Goal: Transaction & Acquisition: Purchase product/service

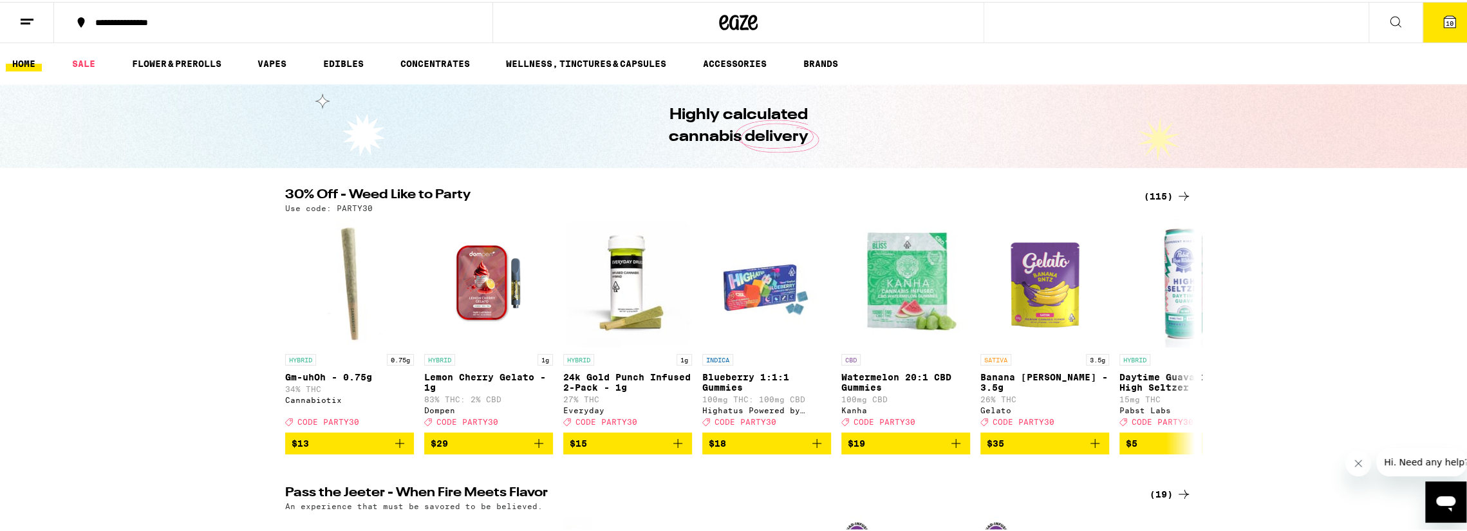
click at [1443, 19] on icon at bounding box center [1449, 20] width 12 height 12
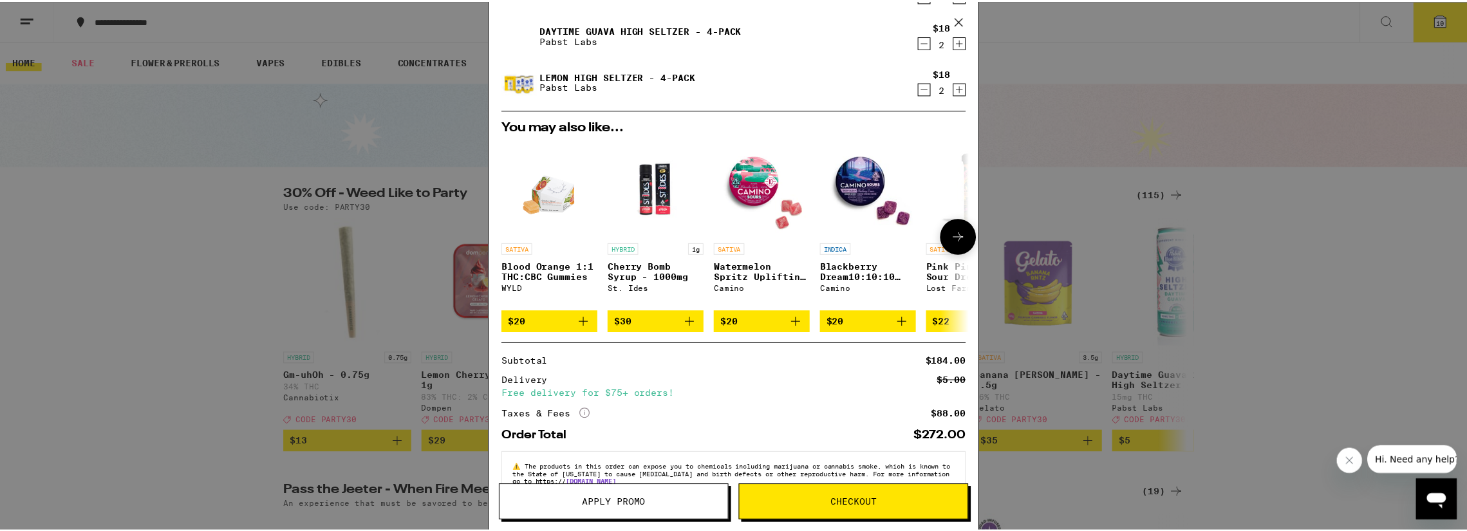
scroll to position [295, 0]
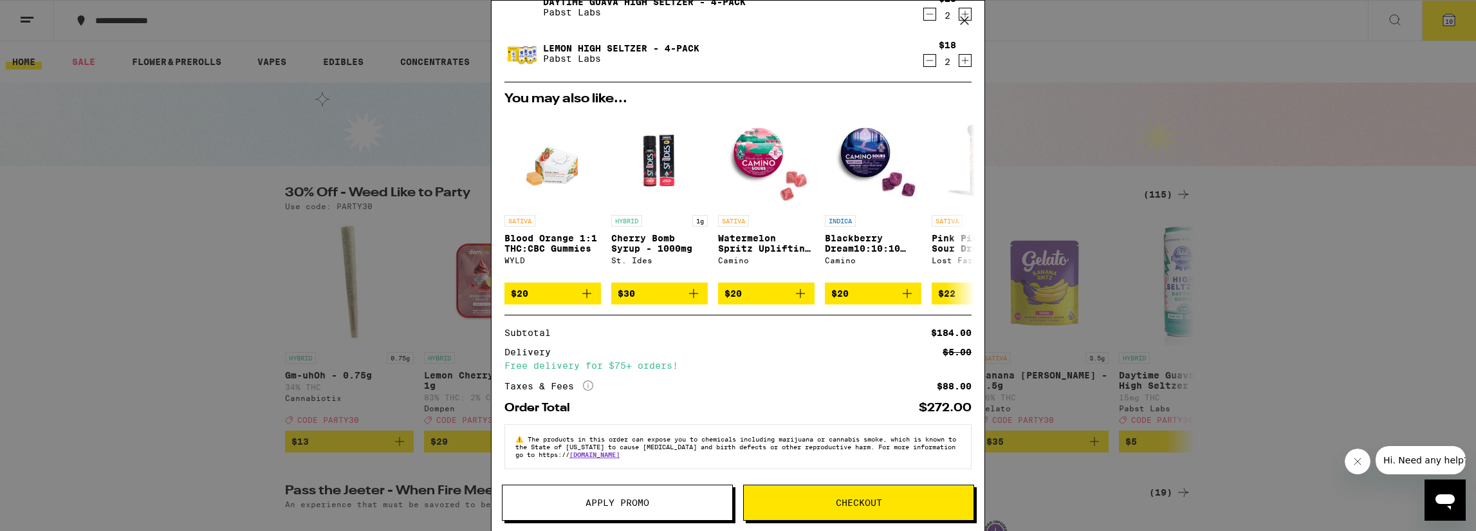
click at [640, 502] on span "Apply Promo" at bounding box center [618, 502] width 64 height 9
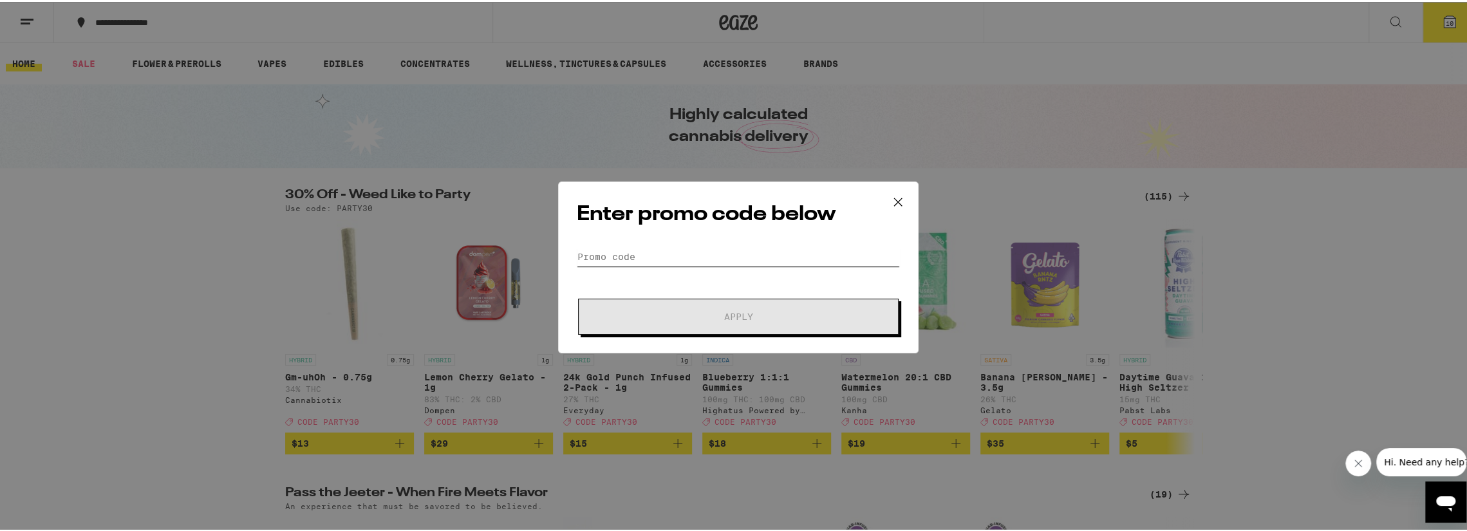
click at [605, 255] on input "Promo Code" at bounding box center [738, 254] width 323 height 19
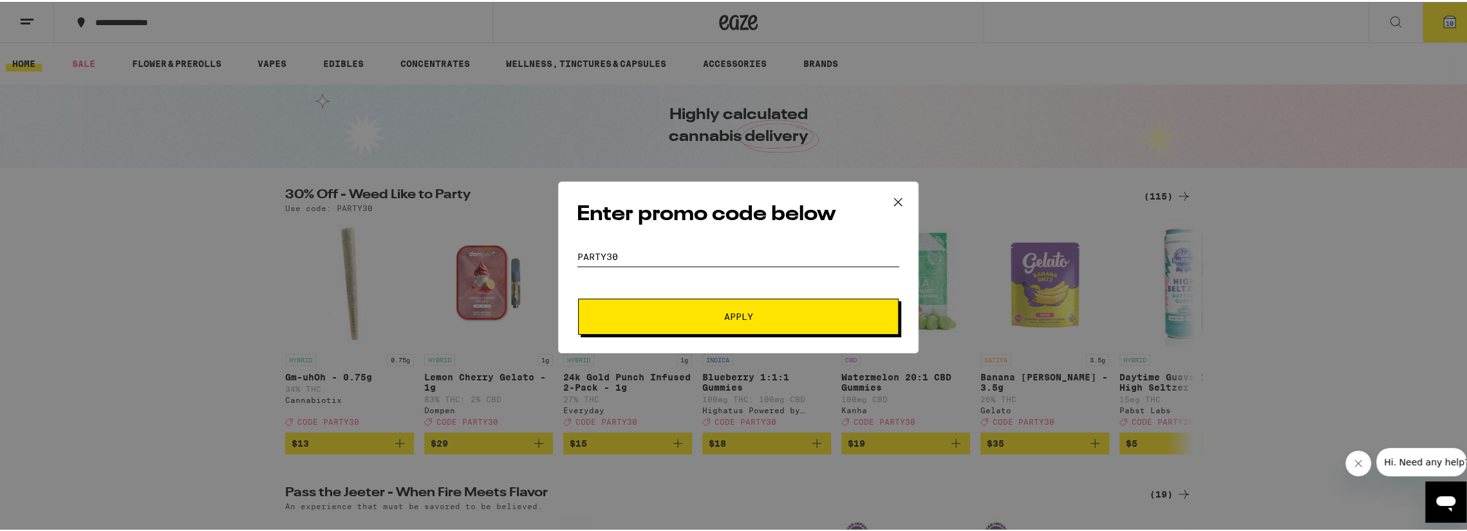
type input "party30"
click at [578, 297] on button "Apply" at bounding box center [738, 315] width 320 height 36
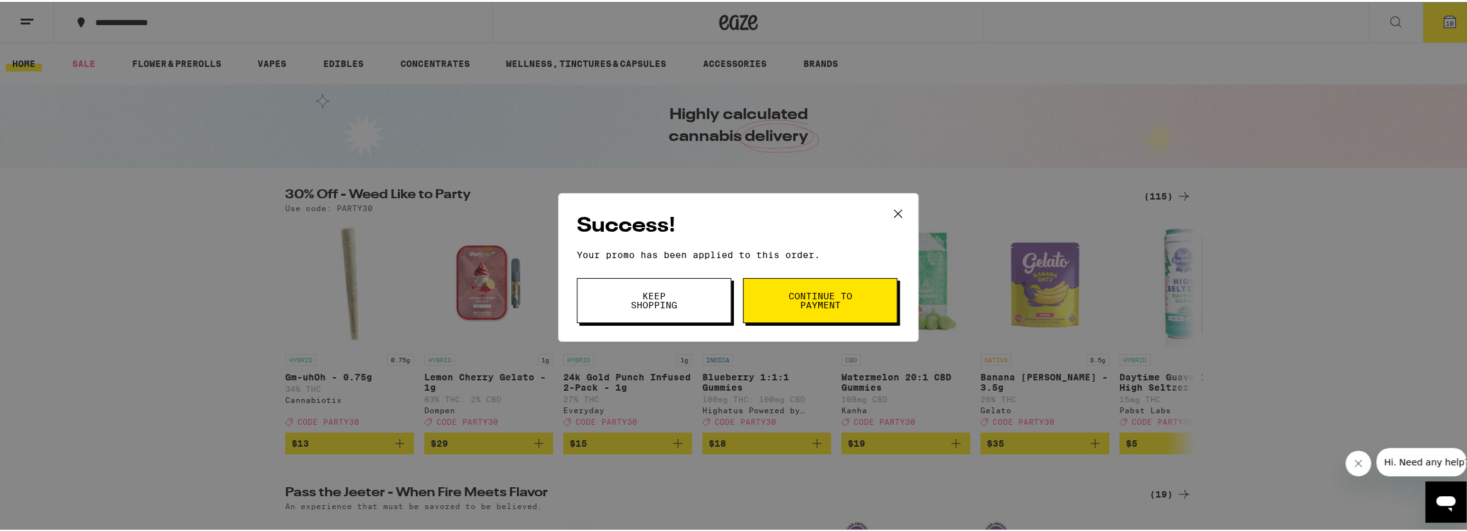
click at [826, 297] on span "Continue to payment" at bounding box center [820, 299] width 66 height 18
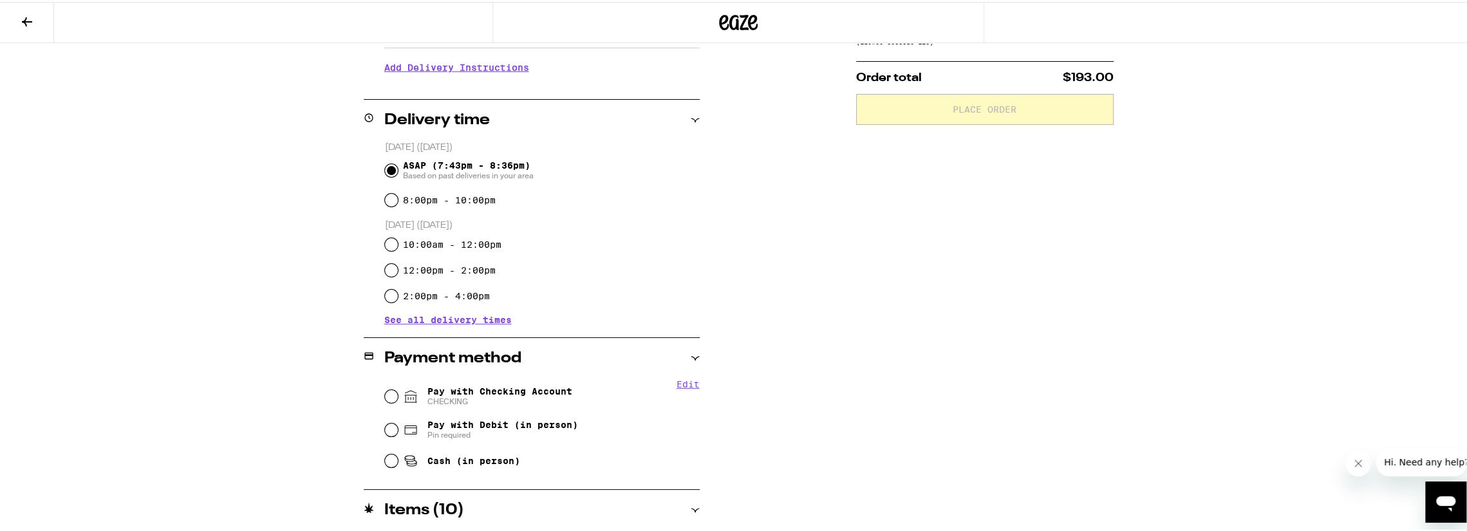
scroll to position [322, 0]
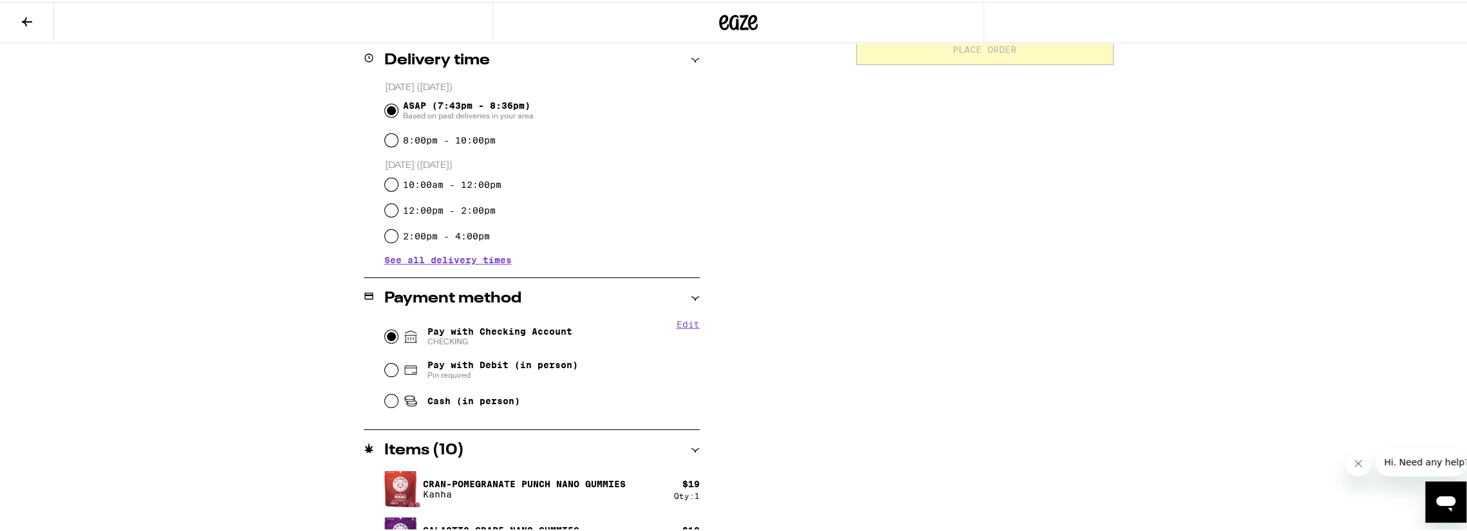
click at [385, 334] on input "Pay with Checking Account CHECKING" at bounding box center [391, 334] width 13 height 13
radio input "true"
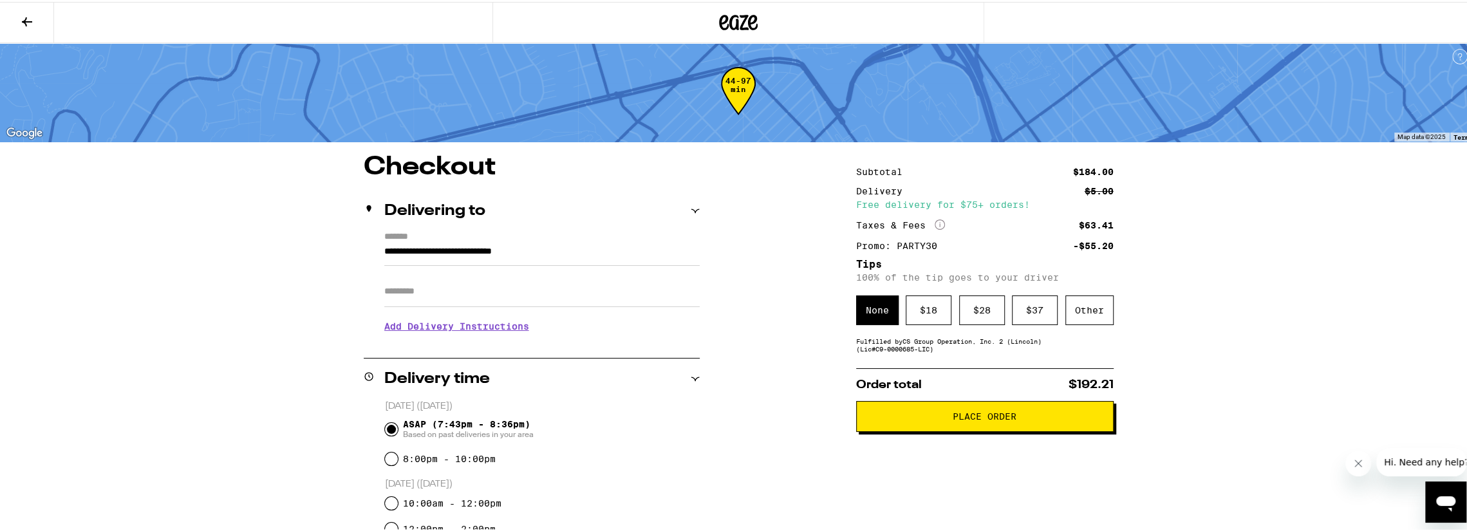
scroll to position [0, 0]
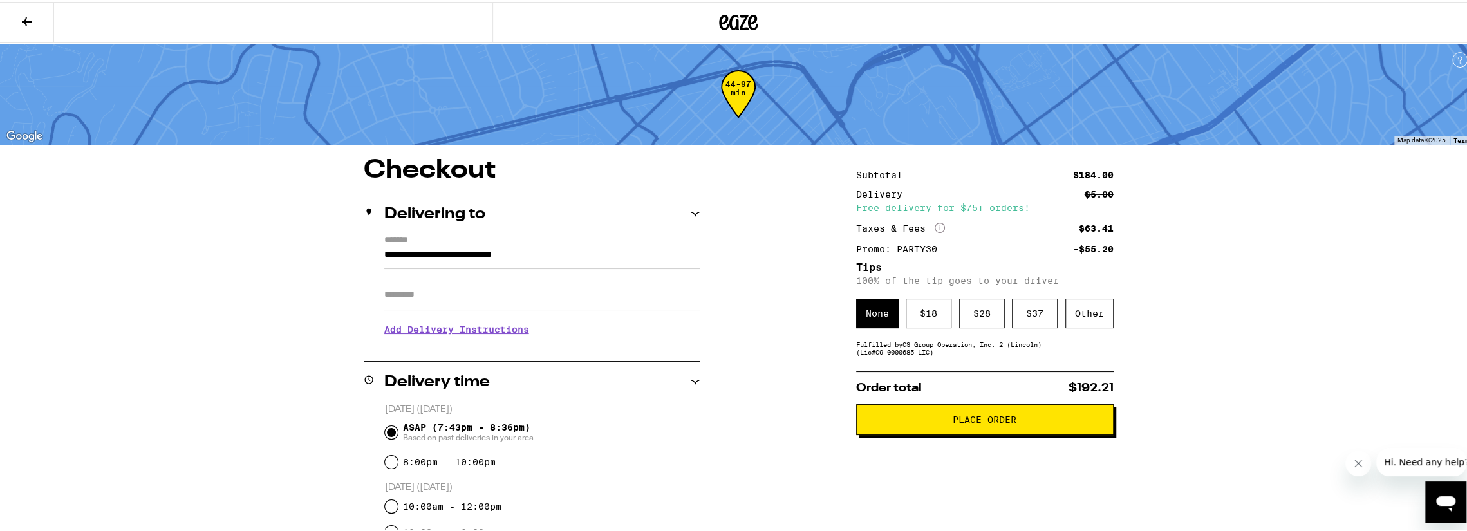
click at [1396, 461] on span "Hi. Need any help?" at bounding box center [1426, 461] width 85 height 10
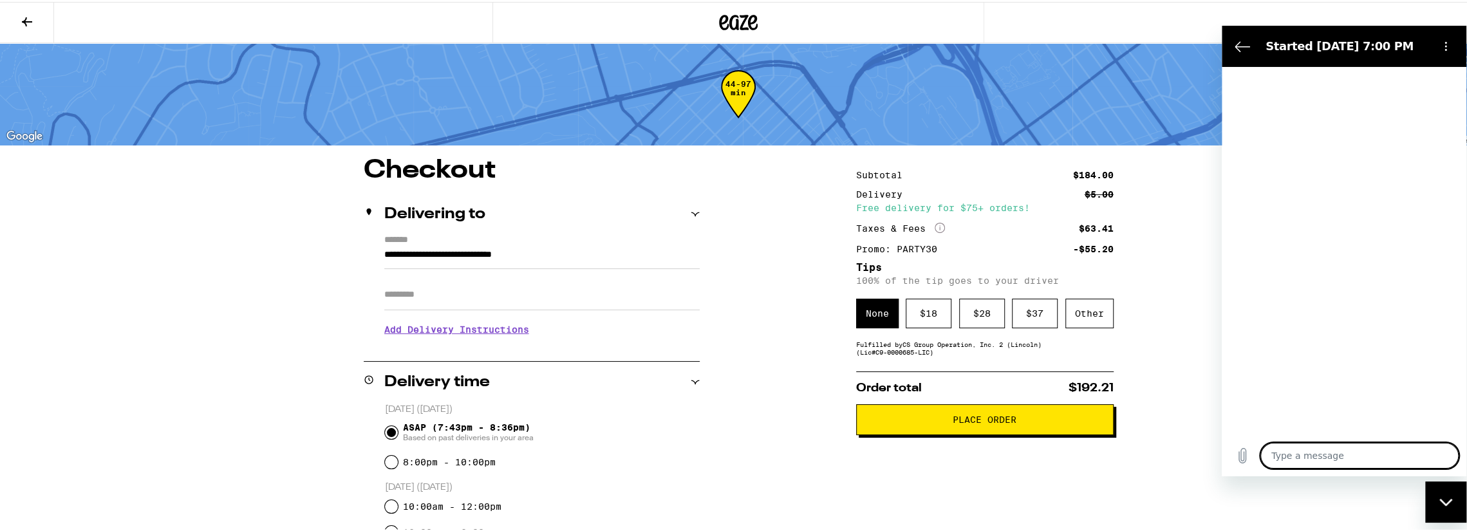
type textarea "x"
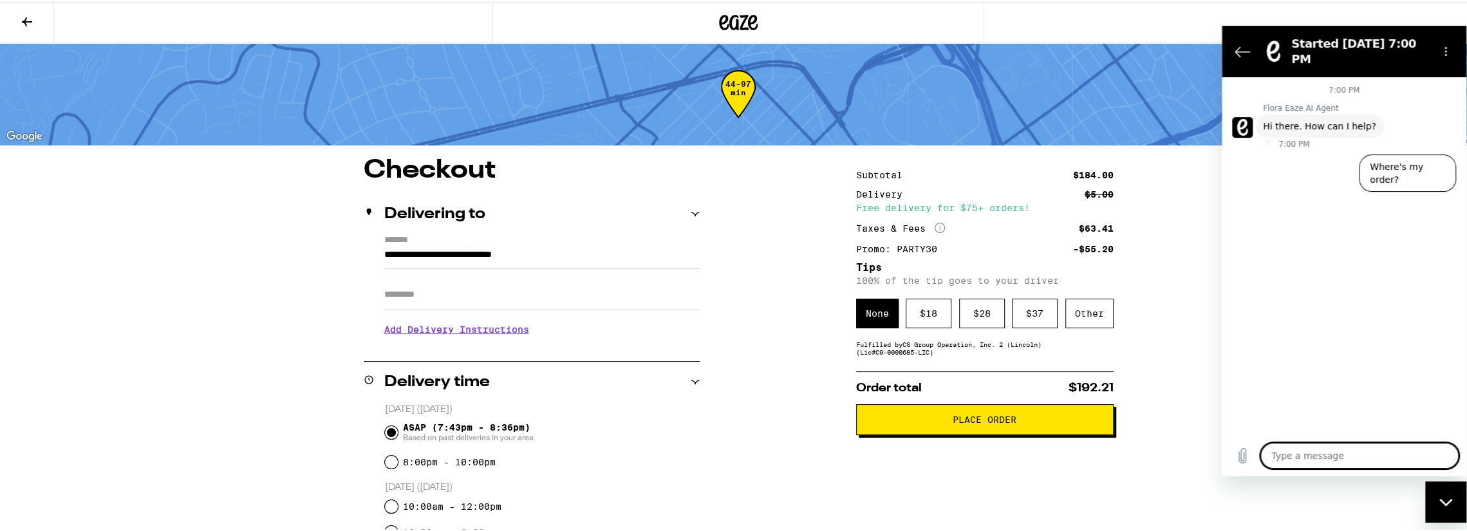
type textarea "d"
type textarea "x"
type textarea "de"
type textarea "x"
type textarea "del"
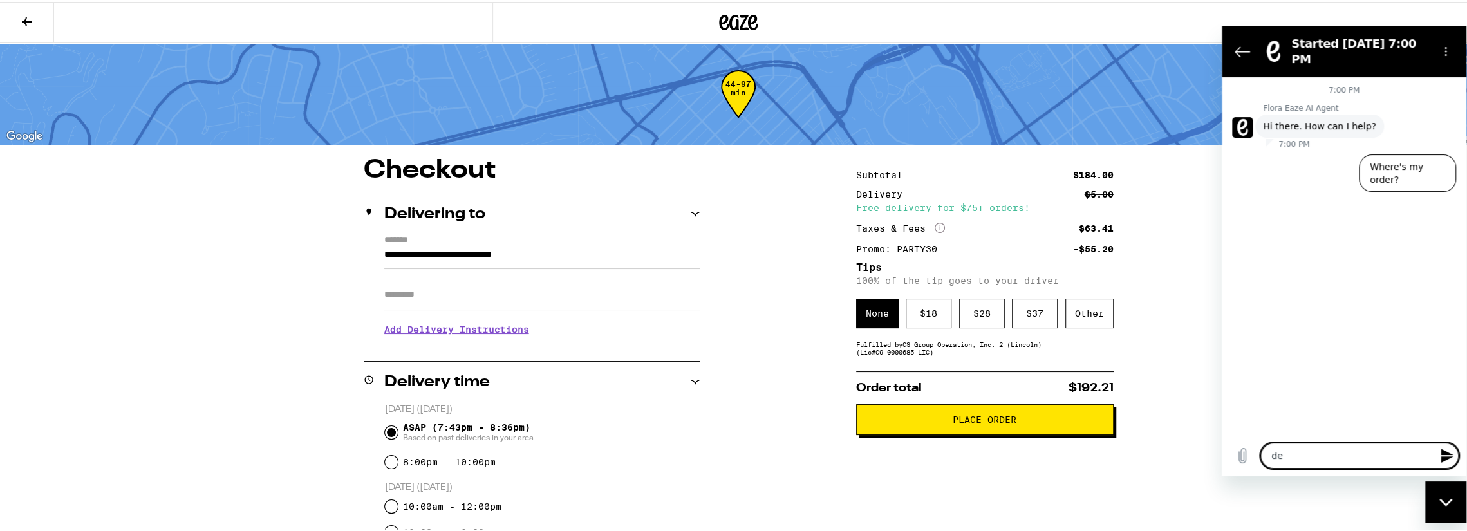
type textarea "x"
type textarea "deli"
type textarea "x"
type textarea "deliv"
type textarea "x"
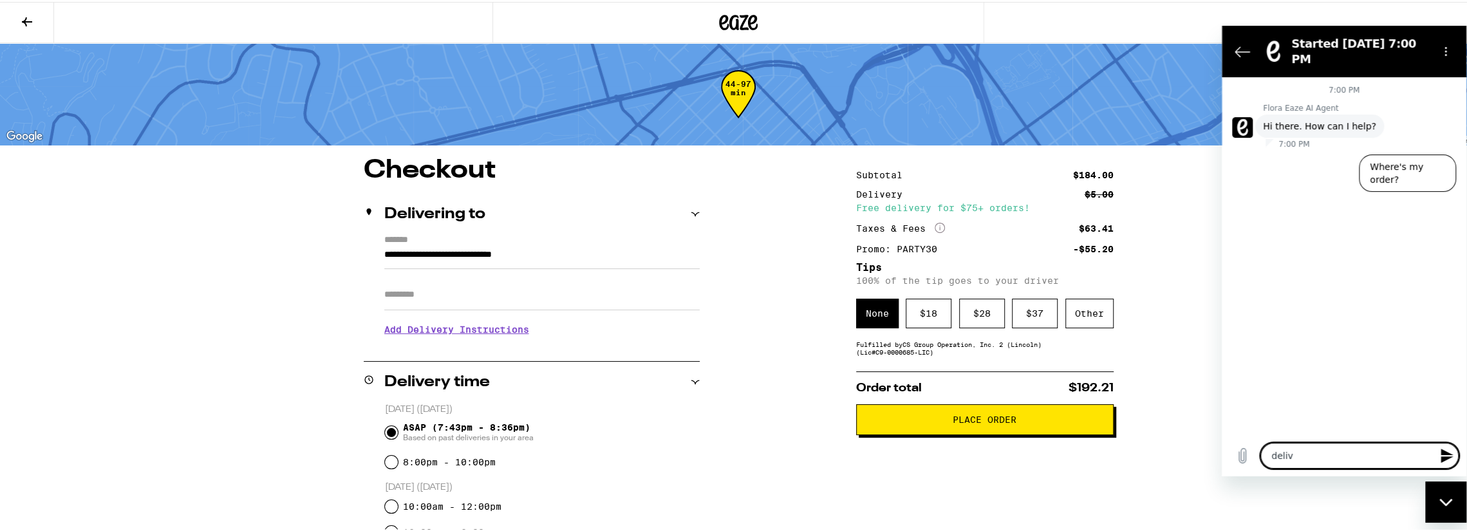
type textarea "delive"
type textarea "x"
type textarea "deliver"
type textarea "x"
type textarea "delivery"
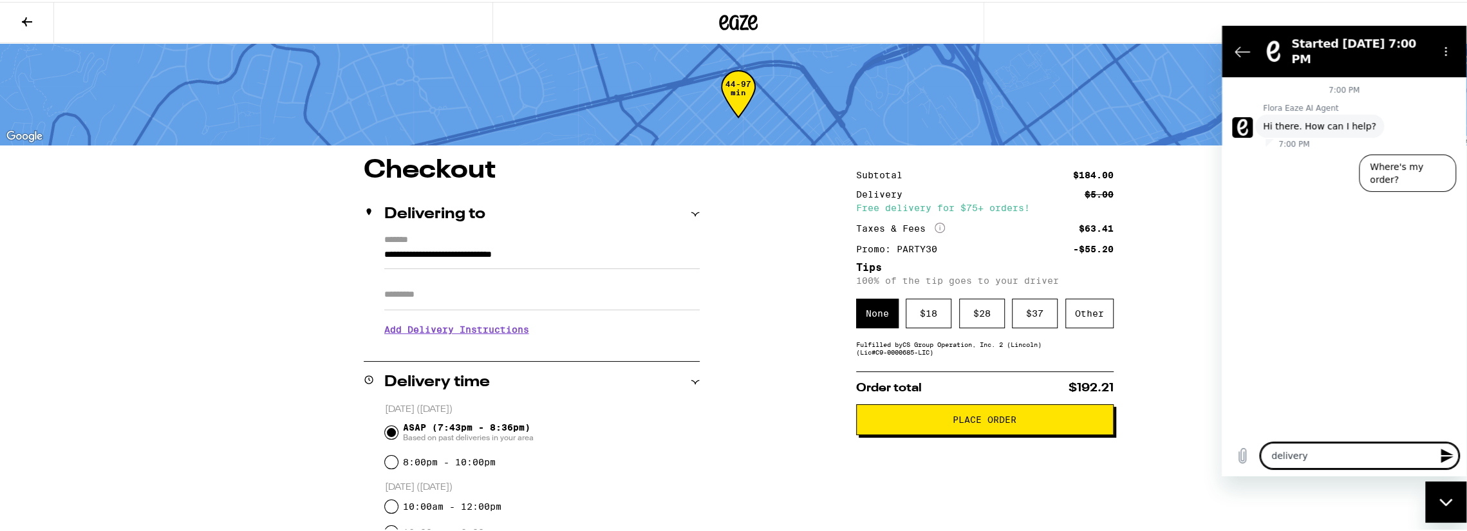
type textarea "x"
type textarea "delivery"
type textarea "x"
type textarea "delivery g"
type textarea "x"
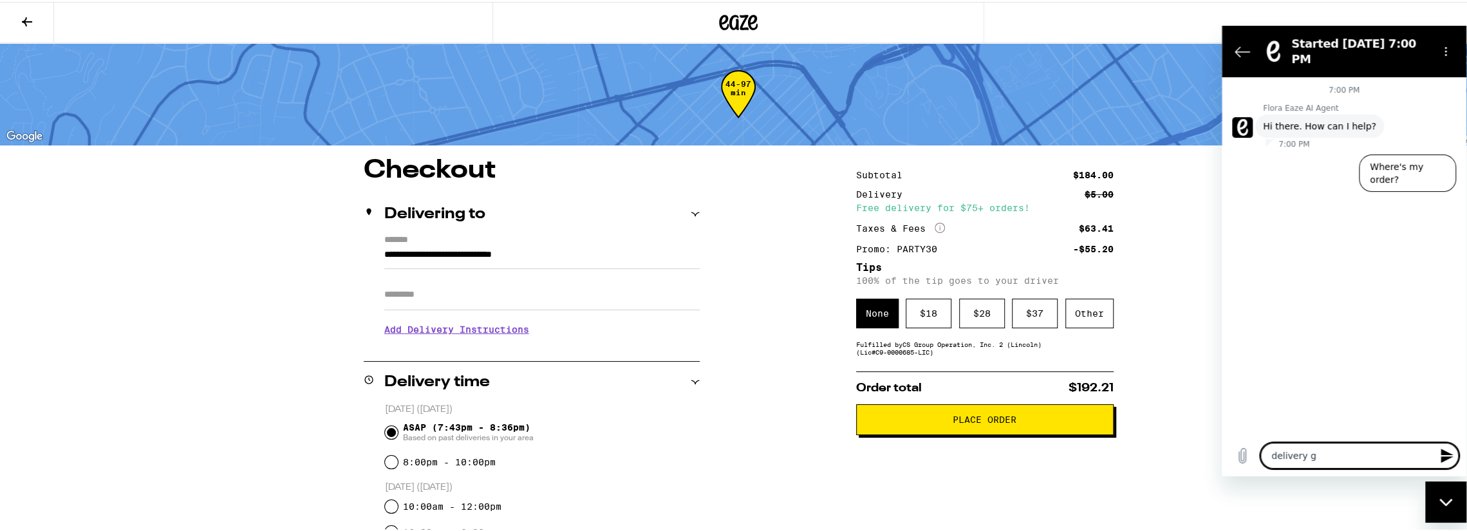
type textarea "delivery gu"
type textarea "x"
type textarea "delivery guy"
type textarea "x"
type textarea "delivery guy"
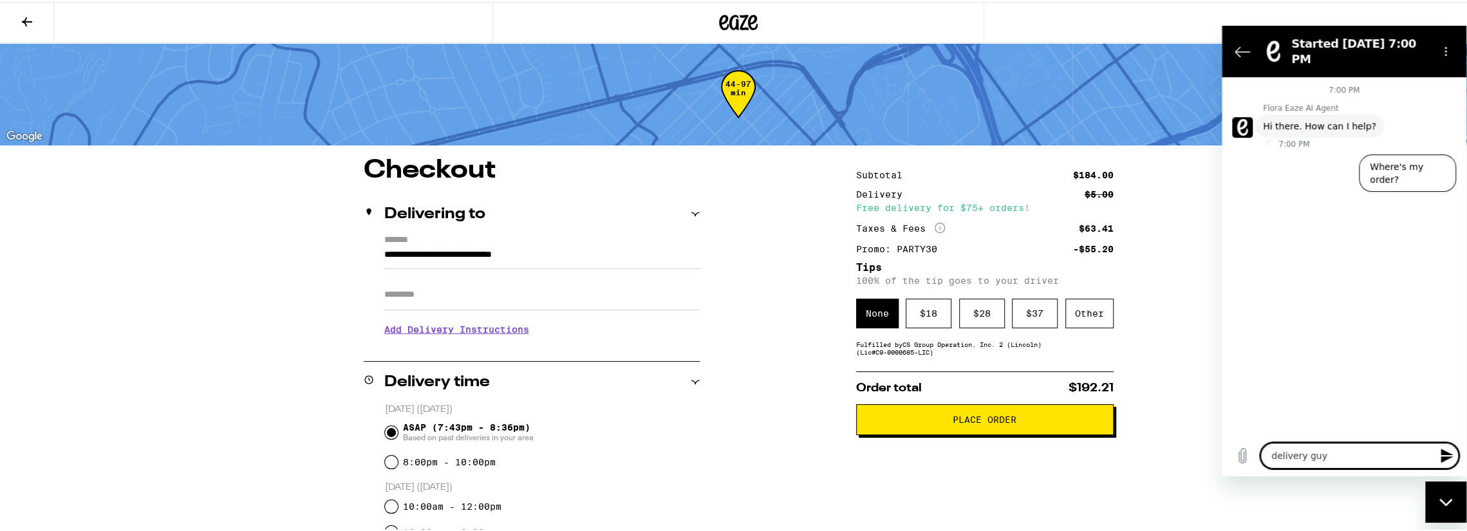
type textarea "x"
type textarea "delivery guy l"
type textarea "x"
type textarea "delivery guy le"
type textarea "x"
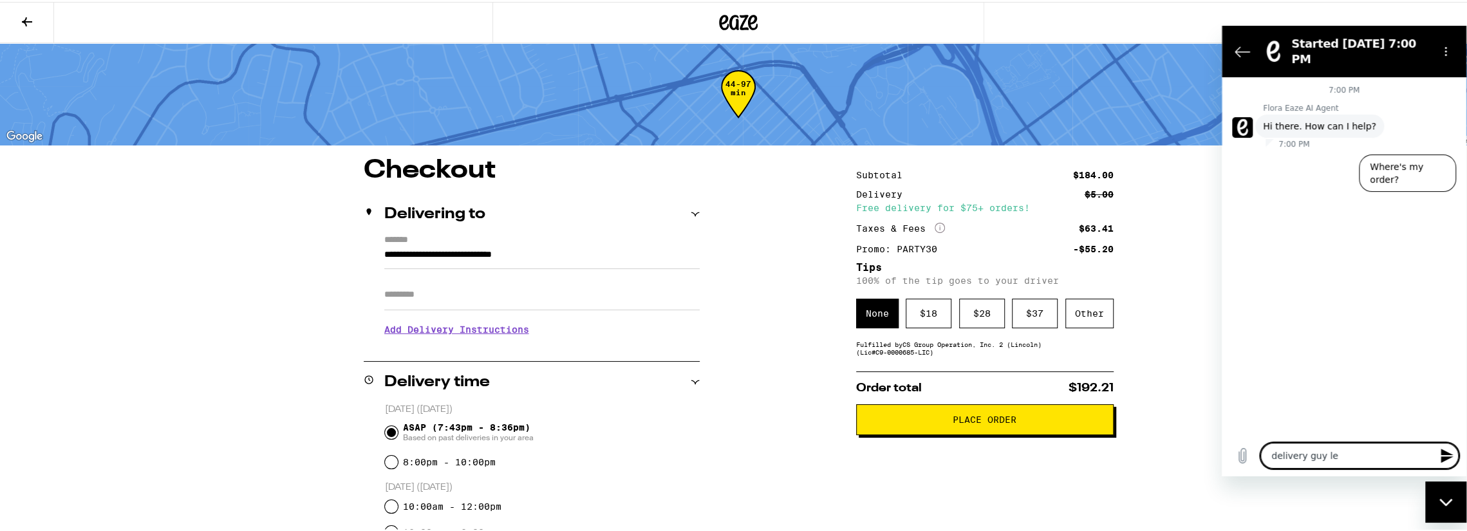
type textarea "delivery guy lef"
type textarea "x"
type textarea "delivery guy left"
type textarea "x"
type textarea "delivery guy left"
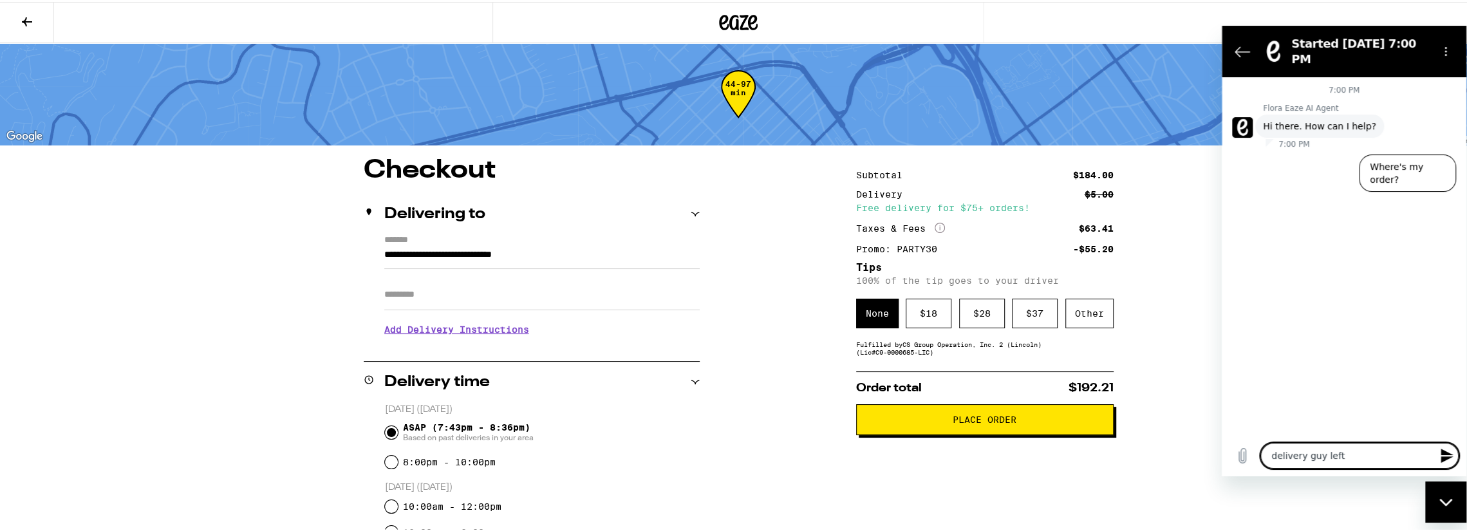
type textarea "x"
type textarea "delivery guy left w"
type textarea "x"
type textarea "delivery guy left wit"
type textarea "x"
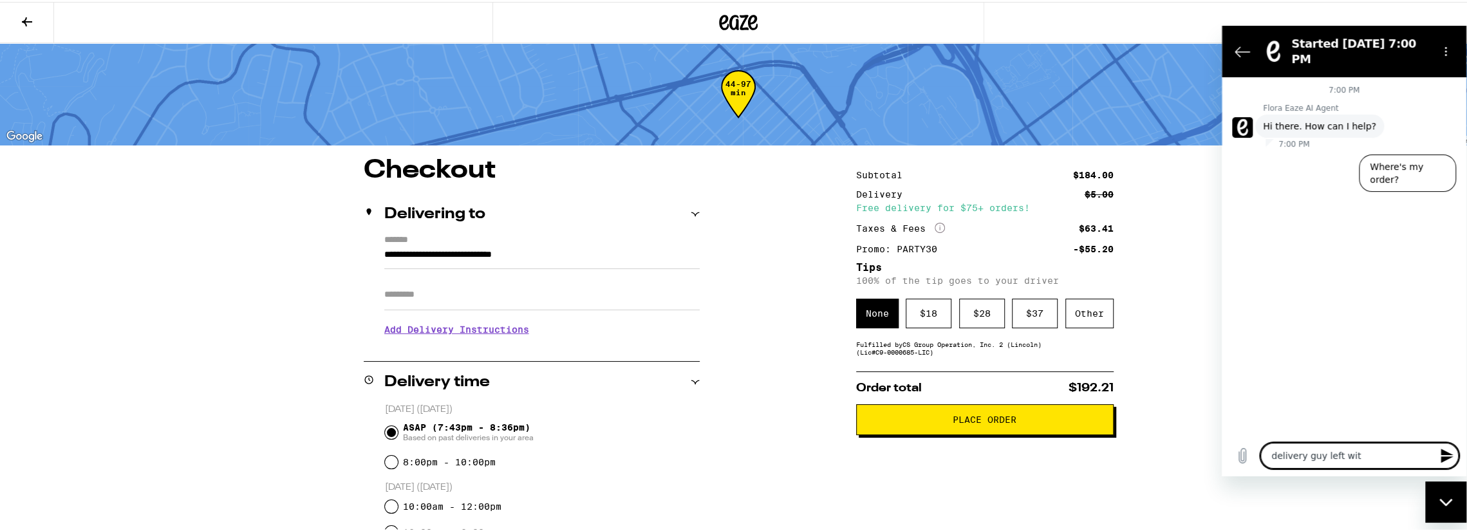
type textarea "delivery guy left with"
type textarea "x"
type textarea "delivery guy left witho"
type textarea "x"
type textarea "delivery guy left withou"
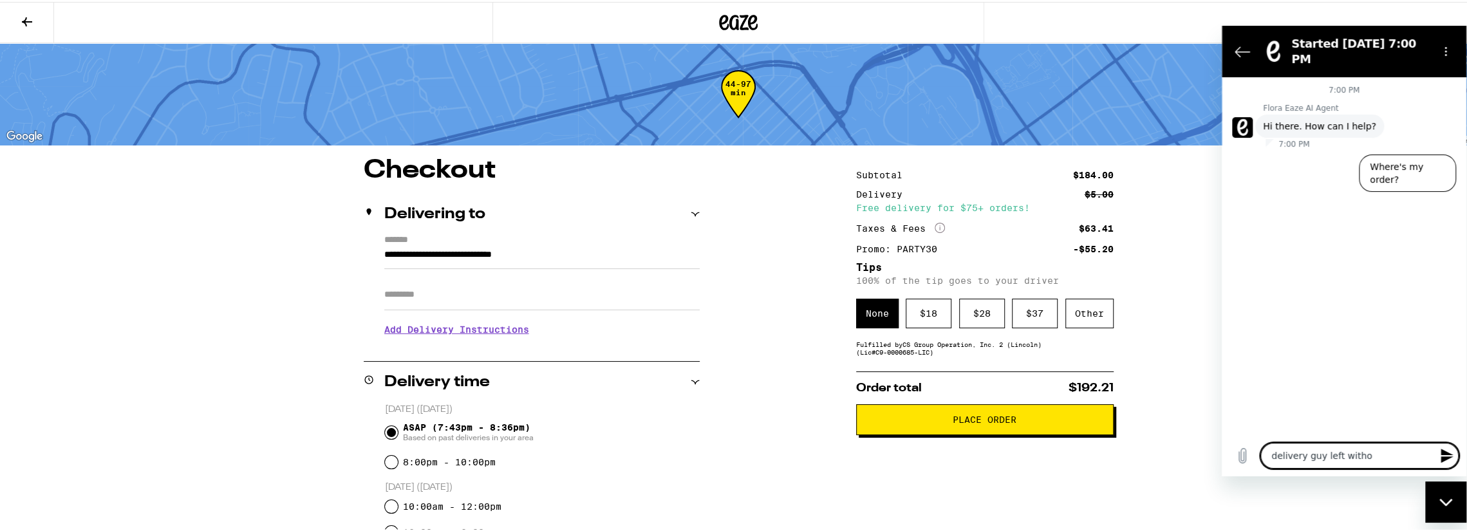
type textarea "x"
type textarea "delivery guy left without"
type textarea "x"
type textarea "delivery guy left without"
type textarea "x"
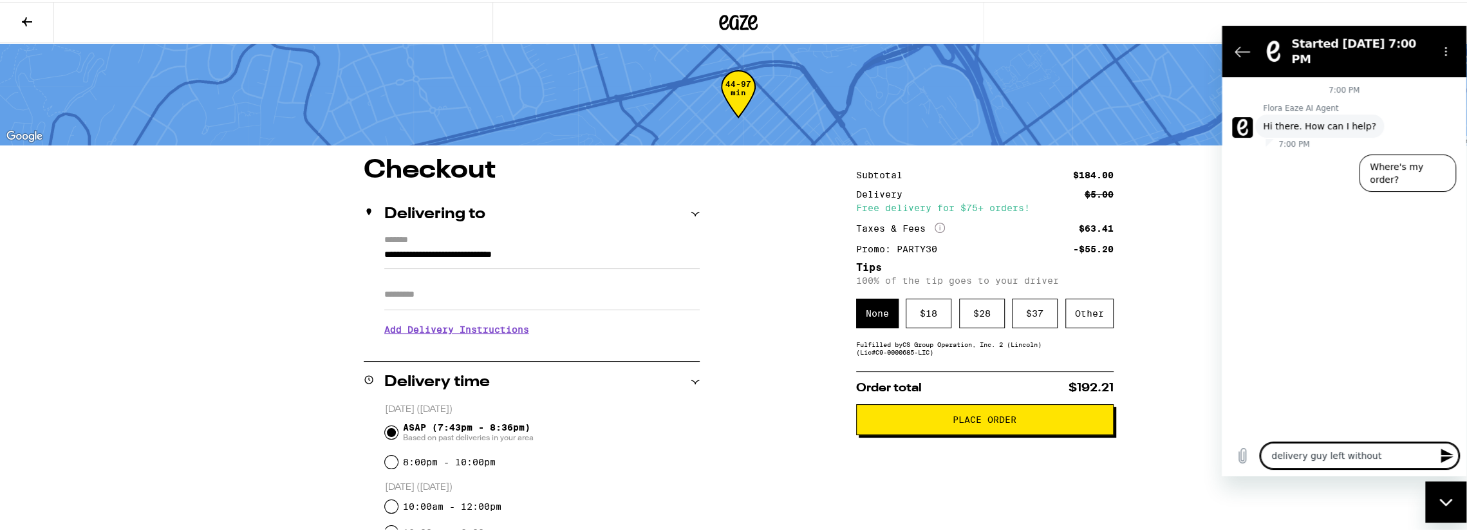
type textarea "delivery guy left without d"
type textarea "x"
type textarea "delivery guy left without de"
type textarea "x"
type textarea "delivery guy left without del"
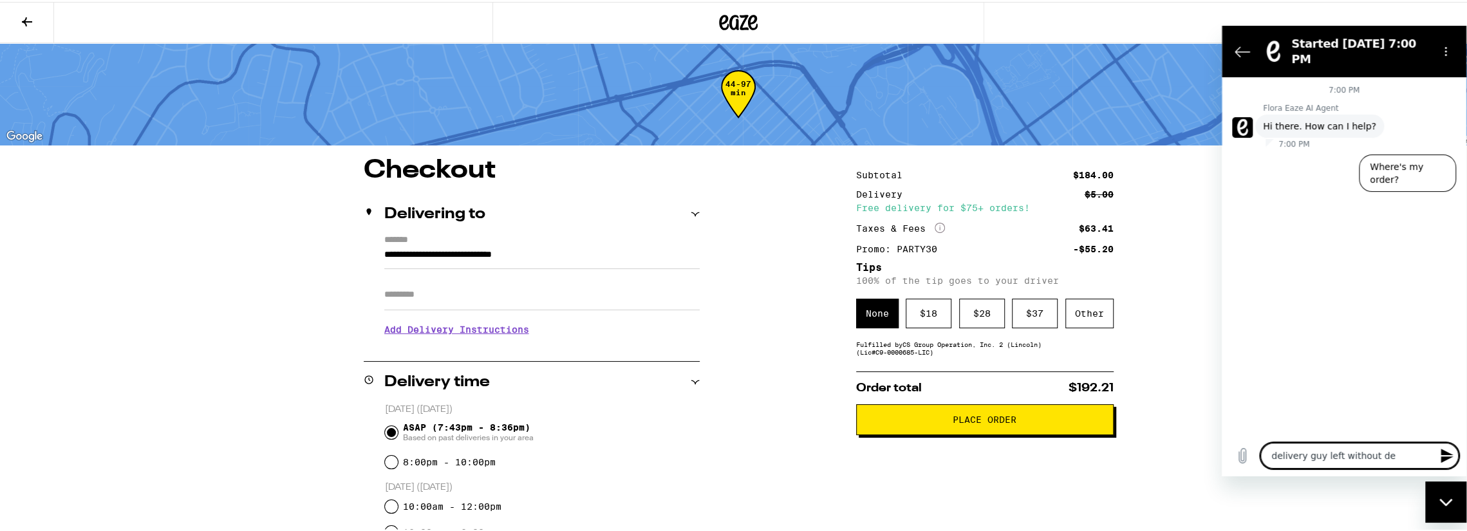
type textarea "x"
type textarea "delivery guy left without deli"
type textarea "x"
type textarea "delivery guy left without deliv"
type textarea "x"
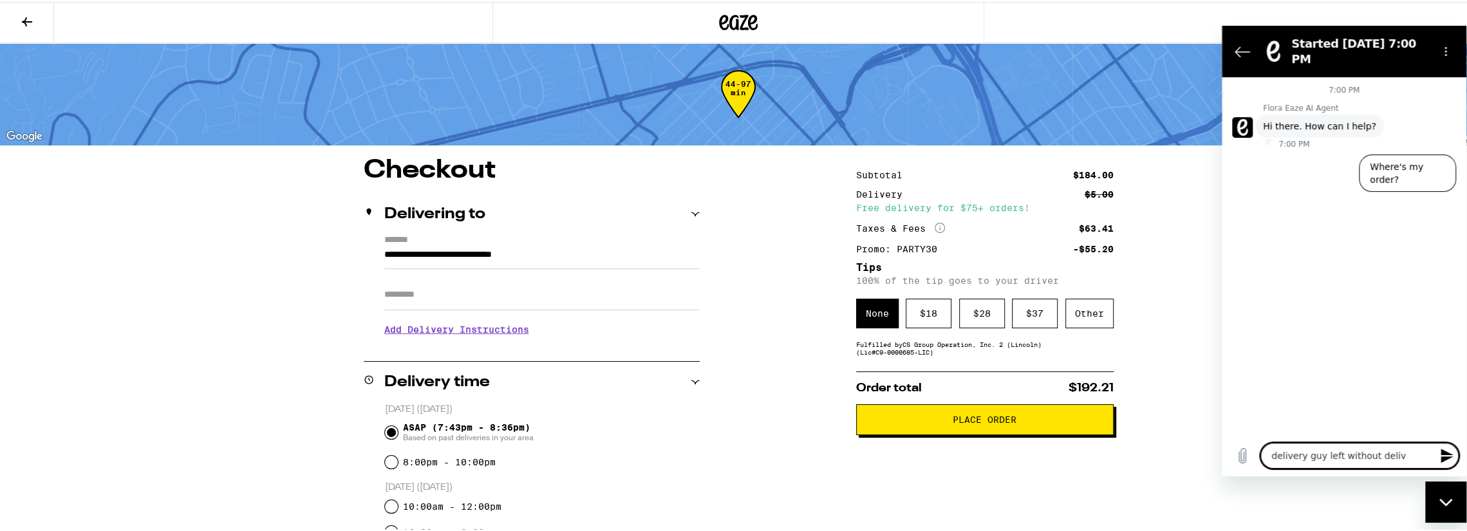
type textarea "delivery guy left without delive"
type textarea "x"
type textarea "delivery guy left without deliver"
type textarea "x"
type textarea "delivery guy left without delivery"
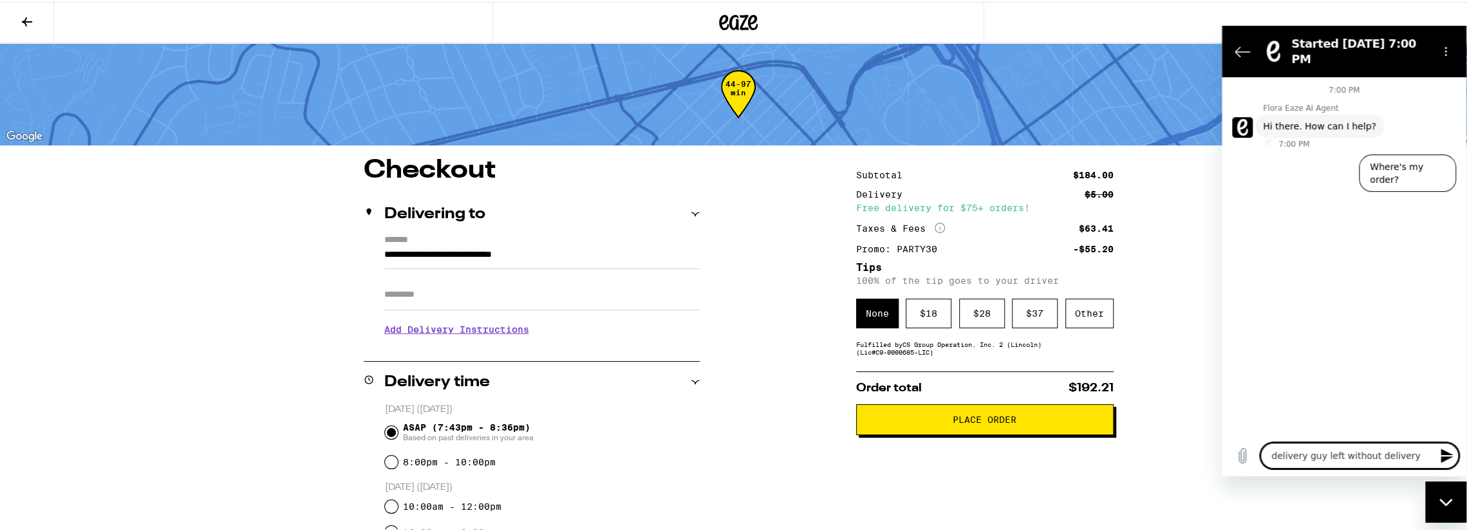
type textarea "x"
type textarea "delivery guy left without deliveryi"
type textarea "x"
type textarea "delivery guy left without deliveryin"
type textarea "x"
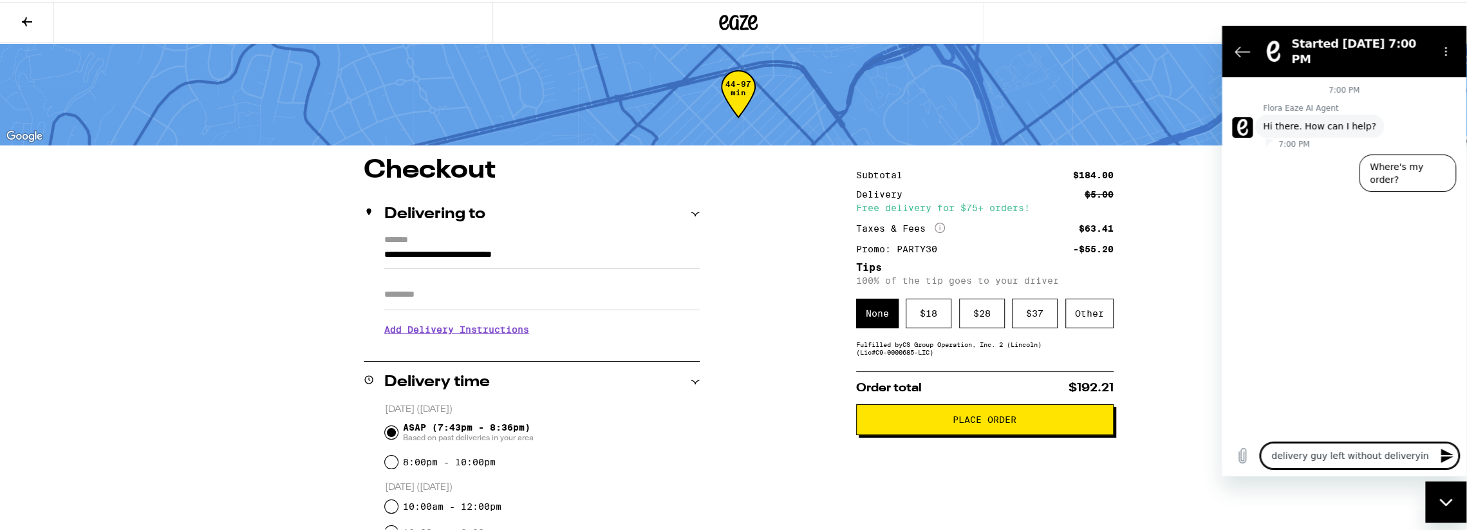
type textarea "delivery guy left without deliverying"
type textarea "x"
type textarea "delivery guy left without deliveryin"
type textarea "x"
type textarea "delivery guy left without deliveryi"
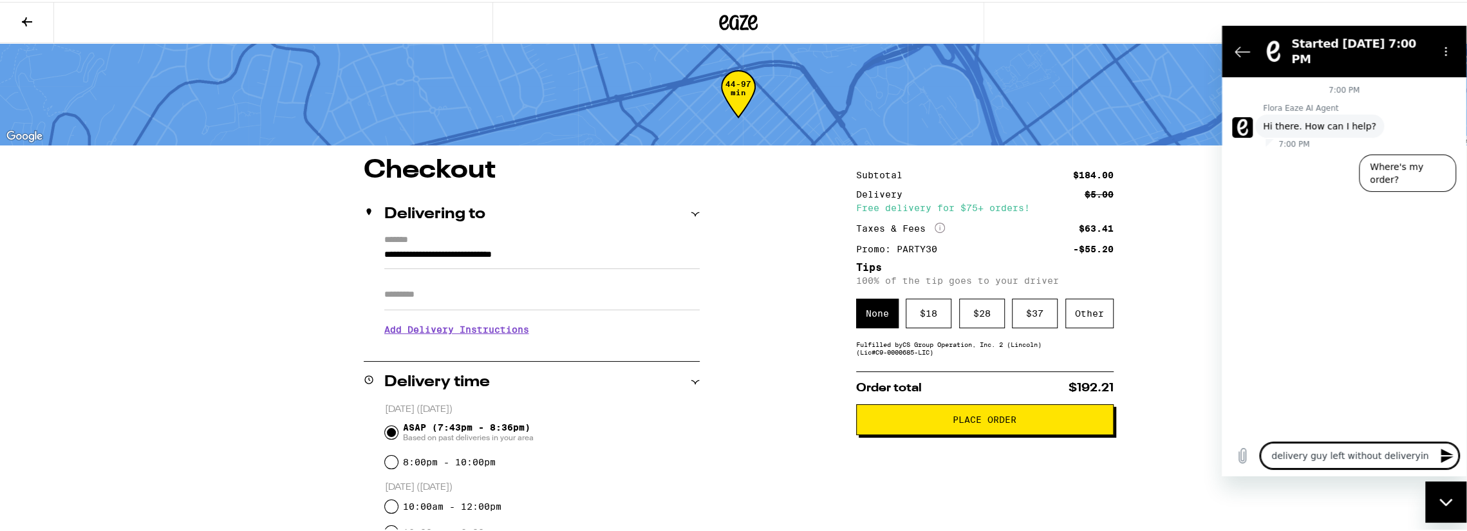
type textarea "x"
type textarea "delivery guy left without delivery"
type textarea "x"
type textarea "delivery guy left without deliver"
type textarea "x"
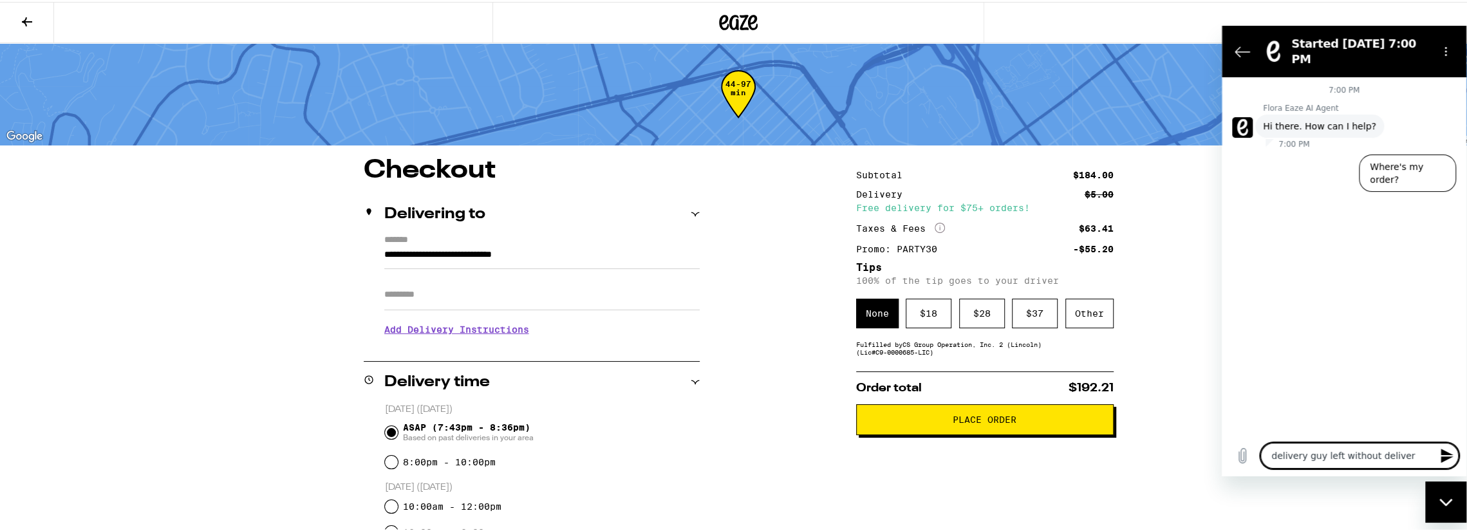
type textarea "delivery guy left without deliveri"
type textarea "x"
type textarea "delivery guy left without deliverin"
type textarea "x"
type textarea "delivery guy left without delivering"
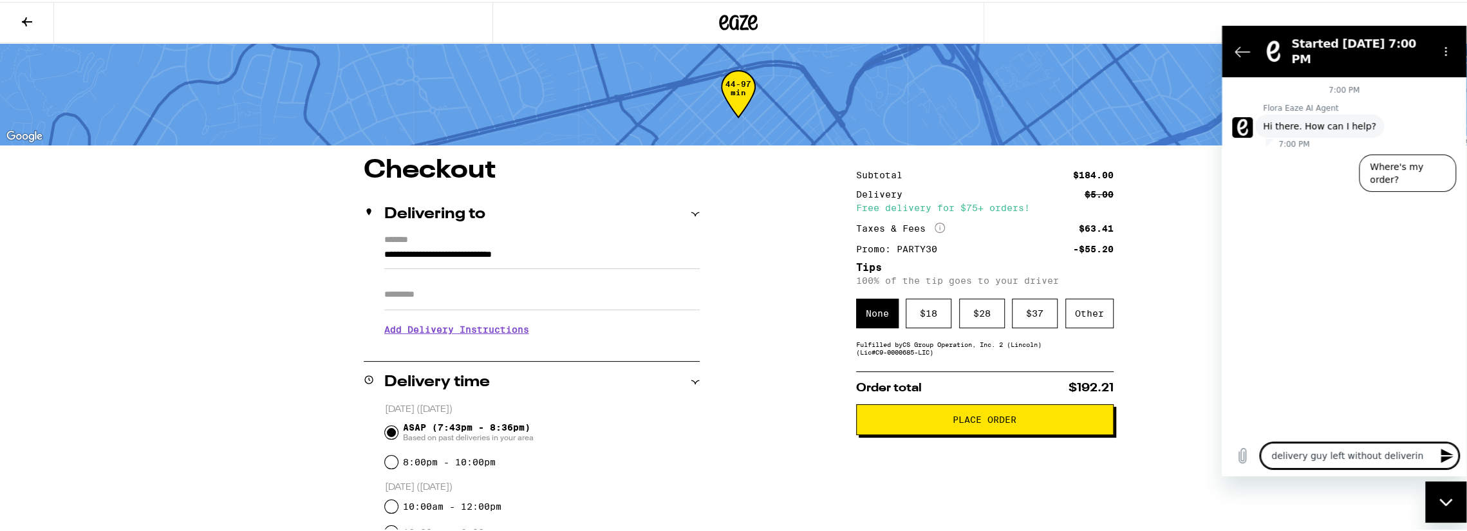
type textarea "x"
type textarea "delivery guy left without delivering"
type textarea "x"
type textarea "delivery guy left without delivering m"
type textarea "x"
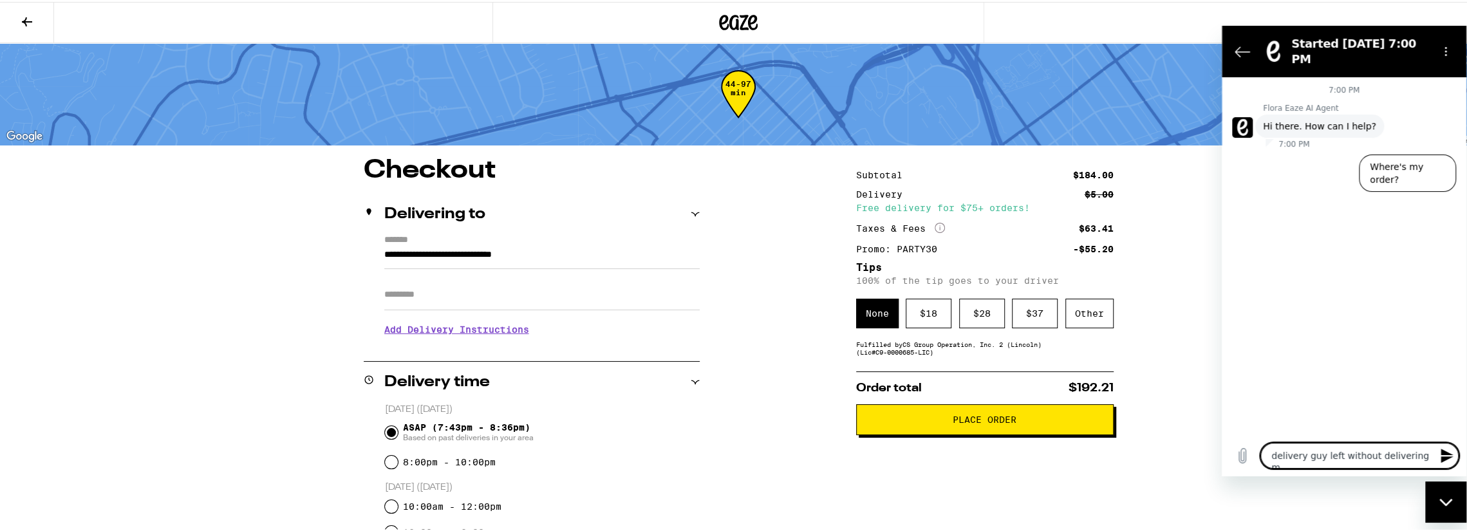
type textarea "delivery guy left without delivering my"
type textarea "x"
type textarea "delivery guy left without delivering my"
type textarea "x"
type textarea "delivery guy left without delivering my p"
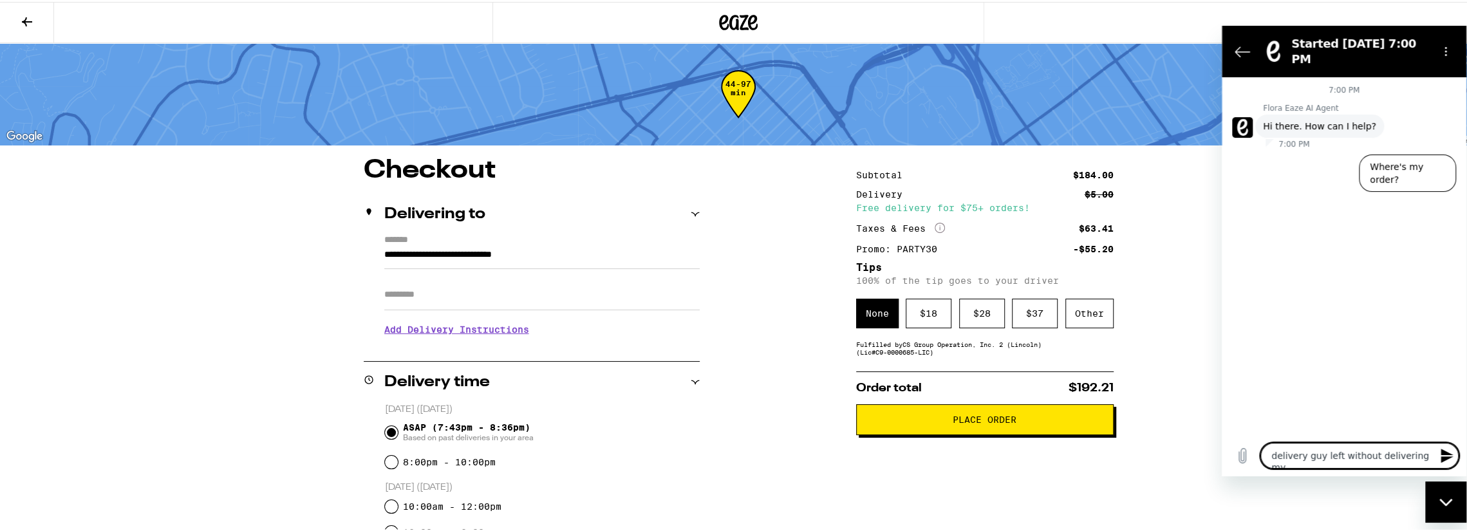
type textarea "x"
type textarea "delivery guy left without delivering my"
type textarea "x"
type textarea "delivery guy left without delivering my o"
type textarea "x"
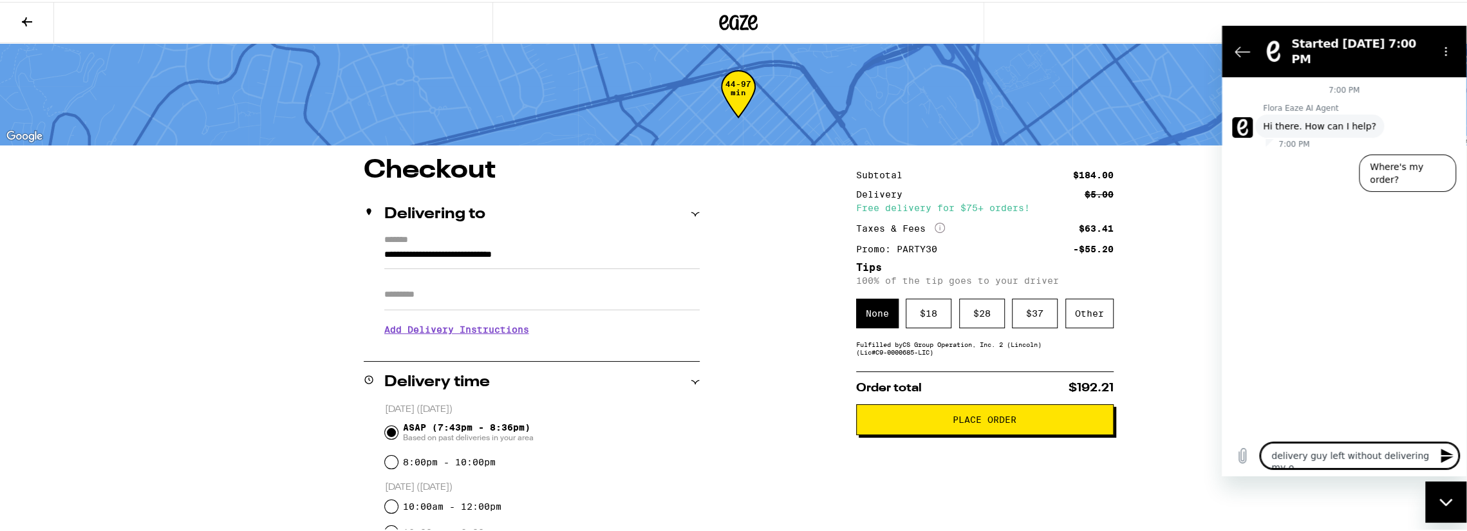
type textarea "delivery guy left without delivering my or"
type textarea "x"
type textarea "delivery guy left without delivering my ord"
type textarea "x"
type textarea "delivery guy left without delivering my orde"
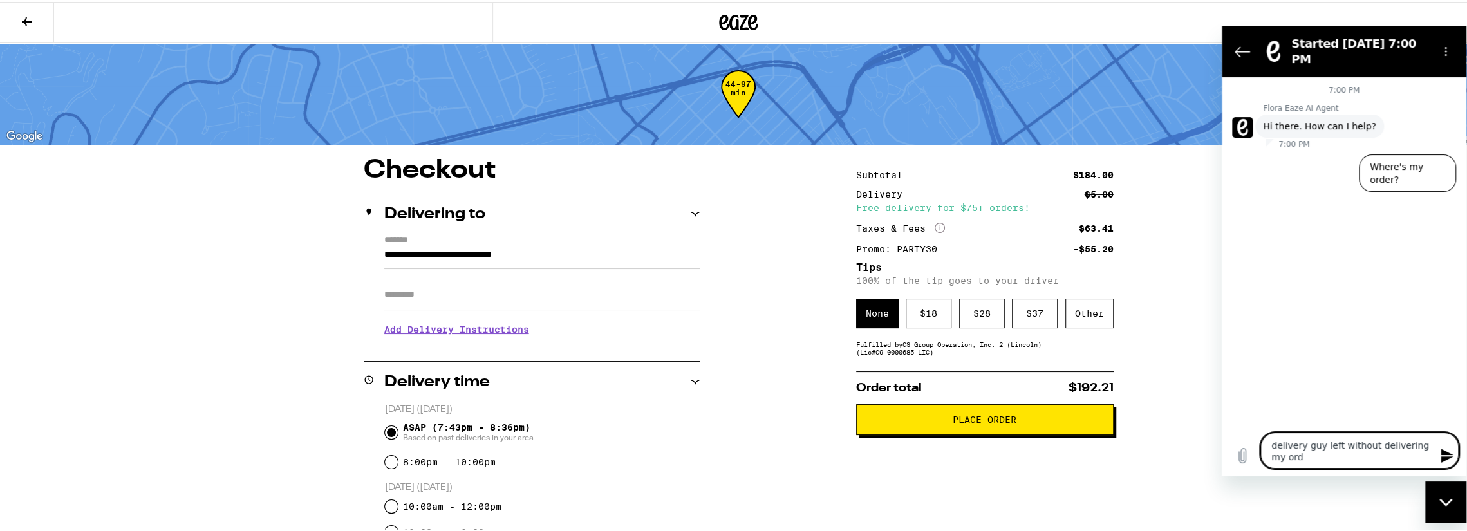
type textarea "x"
type textarea "delivery guy left without delivering my order"
type textarea "x"
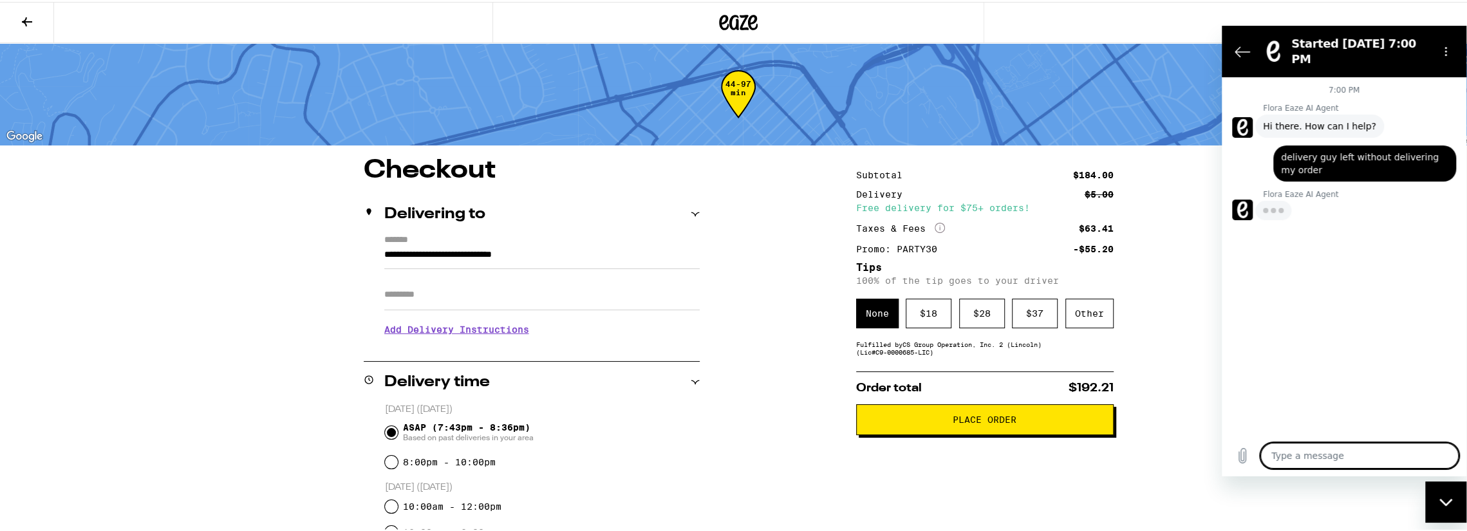
type textarea "x"
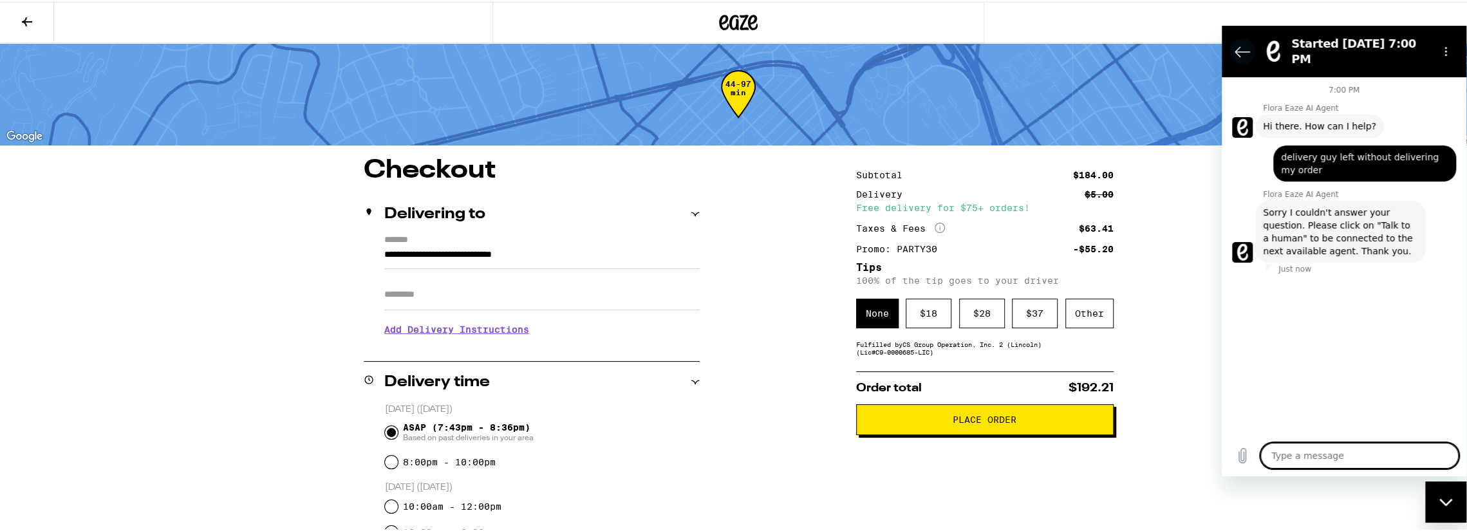
click at [1243, 48] on icon "Back to the conversation list" at bounding box center [1241, 50] width 15 height 15
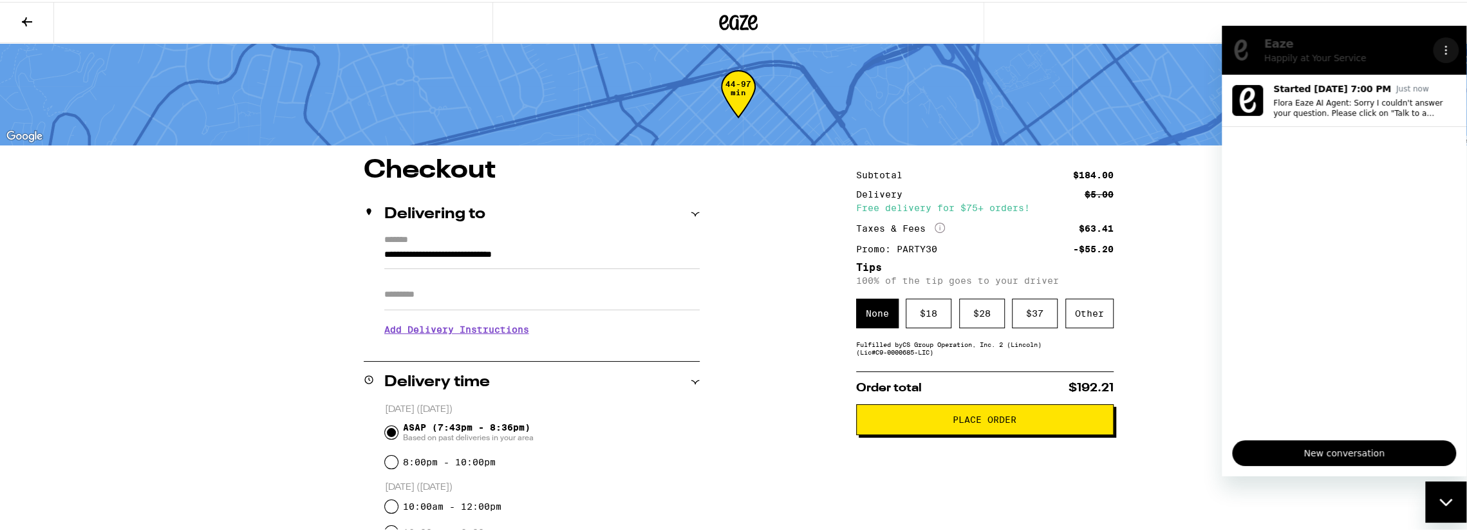
click at [1445, 49] on circle "Options menu" at bounding box center [1446, 50] width 2 height 2
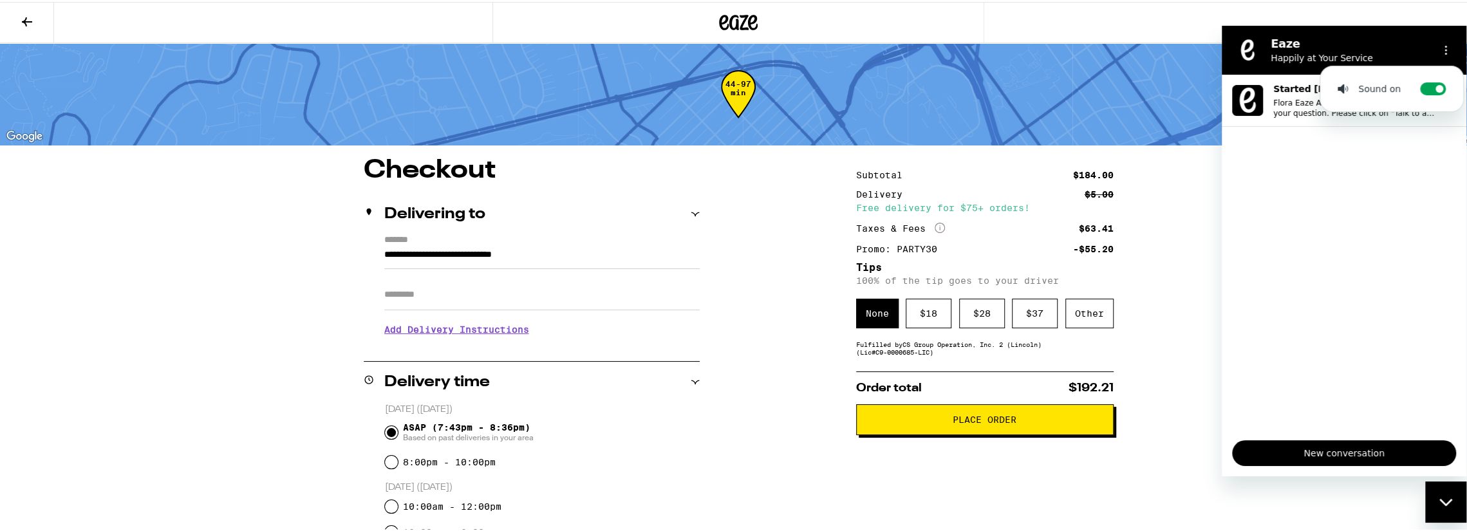
click at [1404, 42] on h2 "Eaze" at bounding box center [1348, 42] width 157 height 15
click at [1055, 29] on div at bounding box center [738, 20] width 1476 height 41
click at [733, 17] on icon at bounding box center [738, 20] width 39 height 23
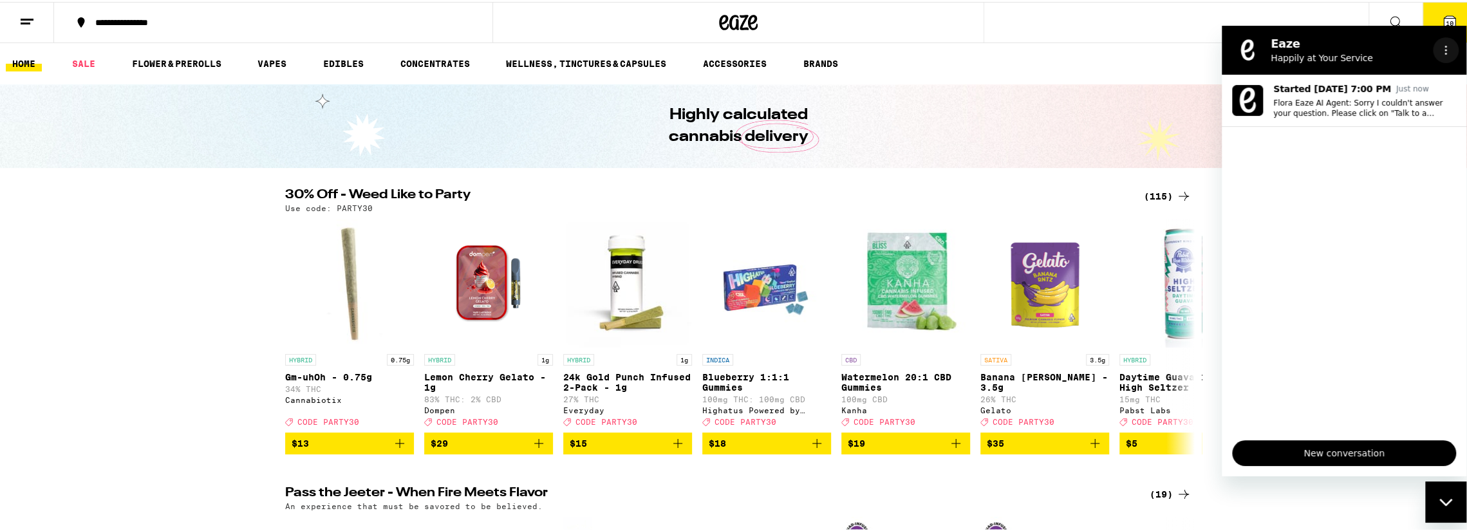
click at [1444, 45] on icon "Options menu" at bounding box center [1445, 49] width 10 height 10
click at [1295, 51] on p "Happily at Your Service" at bounding box center [1348, 57] width 157 height 13
click at [1145, 99] on div "Highly calculated cannabis delivery" at bounding box center [738, 124] width 1476 height 84
click at [1167, 52] on ul "HOME SALE FLOWER & PREROLLS VAPES EDIBLES CONCENTRATES WELLNESS, TINCTURES & CA…" at bounding box center [738, 61] width 1476 height 41
click at [1448, 501] on icon "Close messaging window" at bounding box center [1444, 500] width 13 height 7
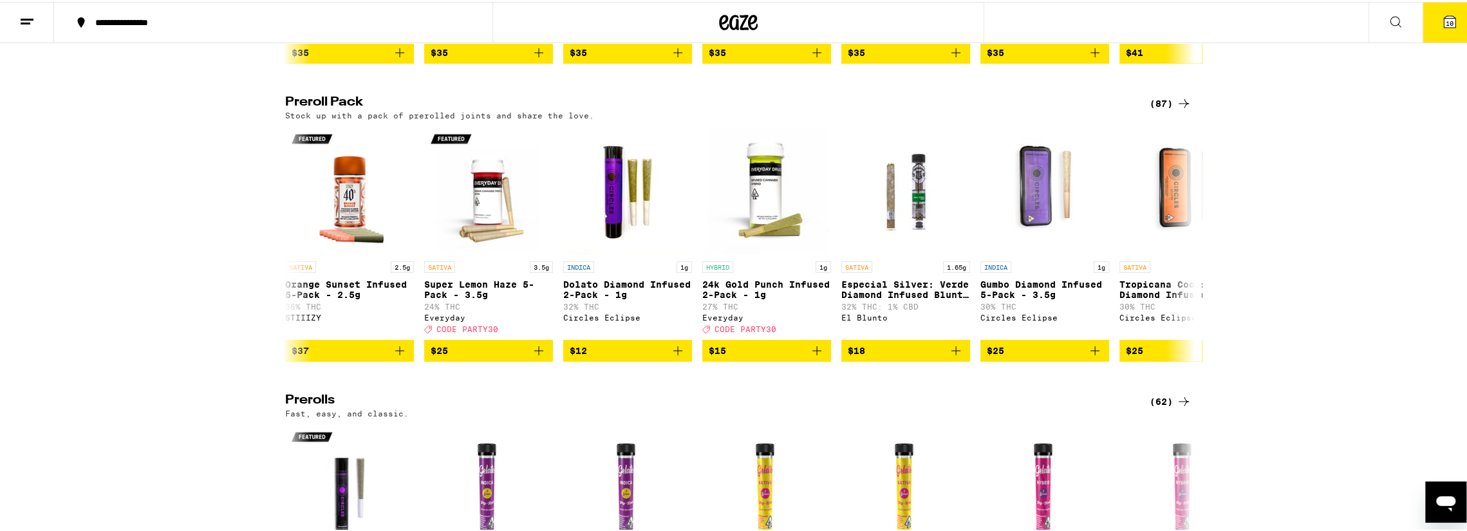
scroll to position [5264, 0]
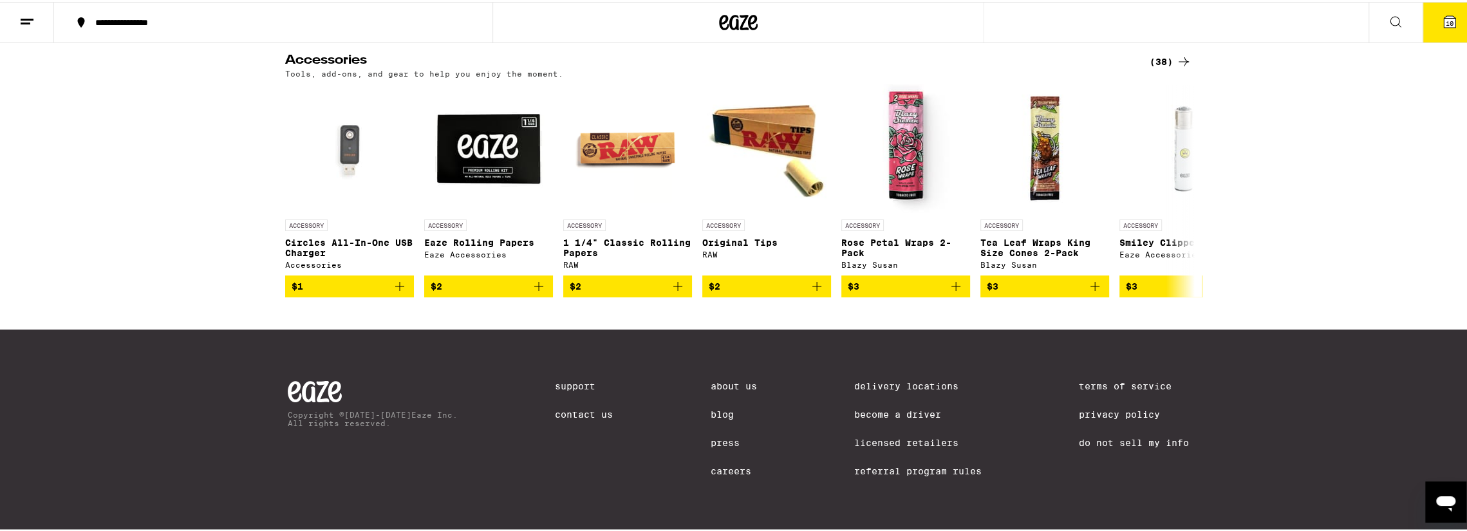
click at [559, 380] on link "Support" at bounding box center [584, 384] width 58 height 10
click at [561, 407] on link "Contact Us" at bounding box center [584, 412] width 58 height 10
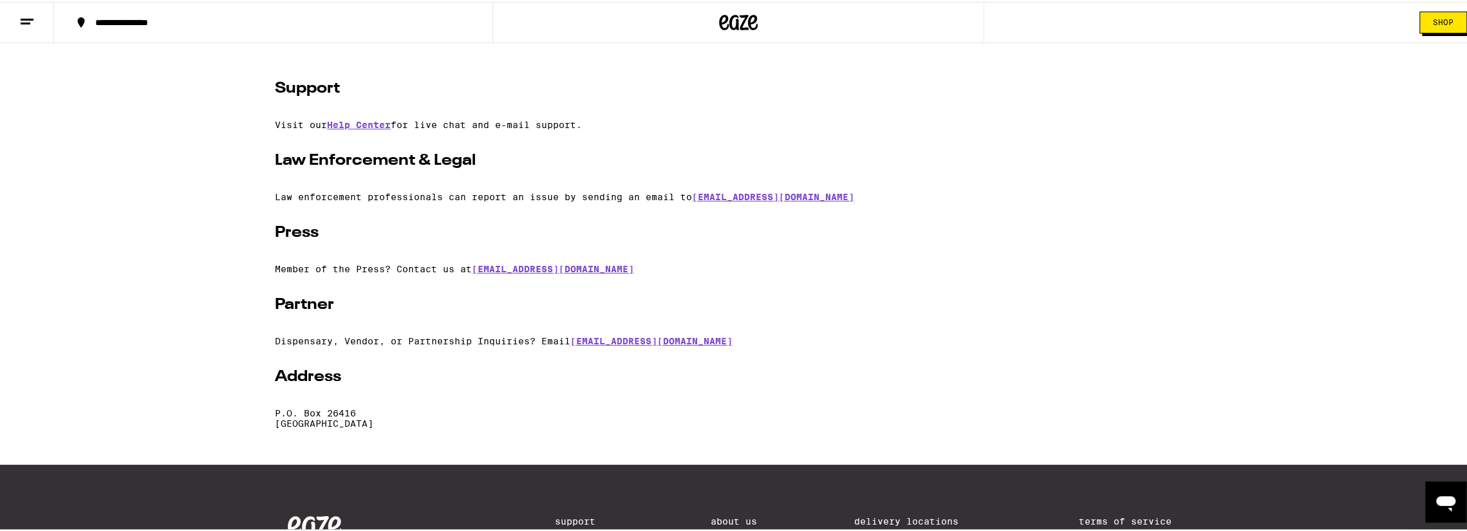
scroll to position [193, 0]
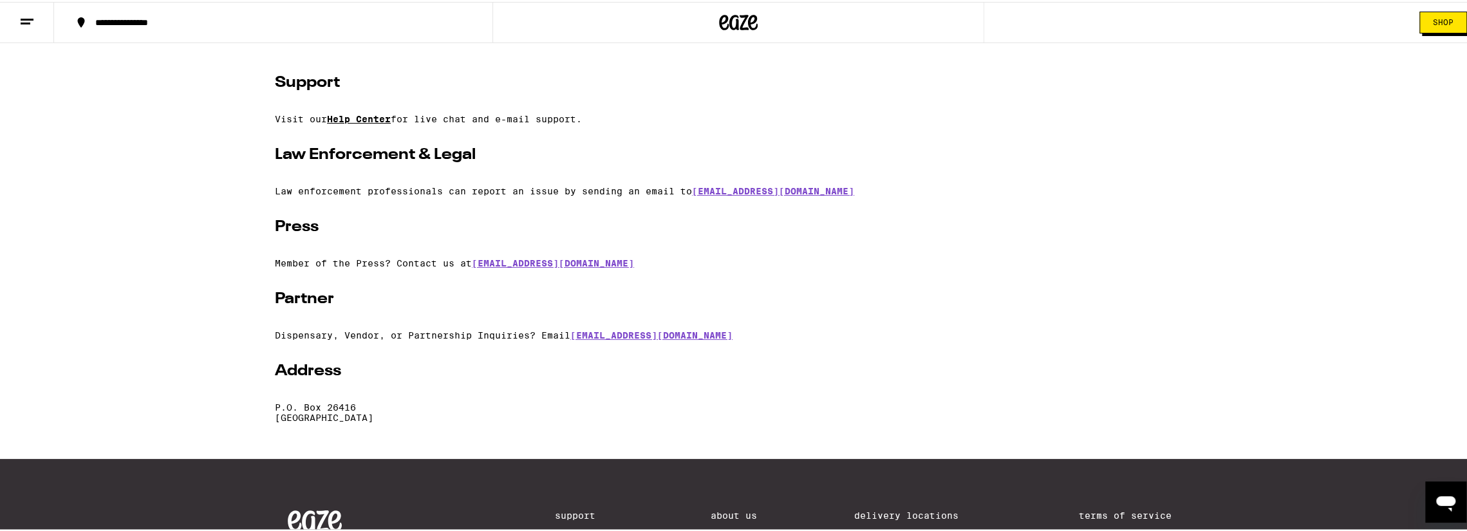
click at [341, 116] on link "Help Center" at bounding box center [359, 117] width 64 height 10
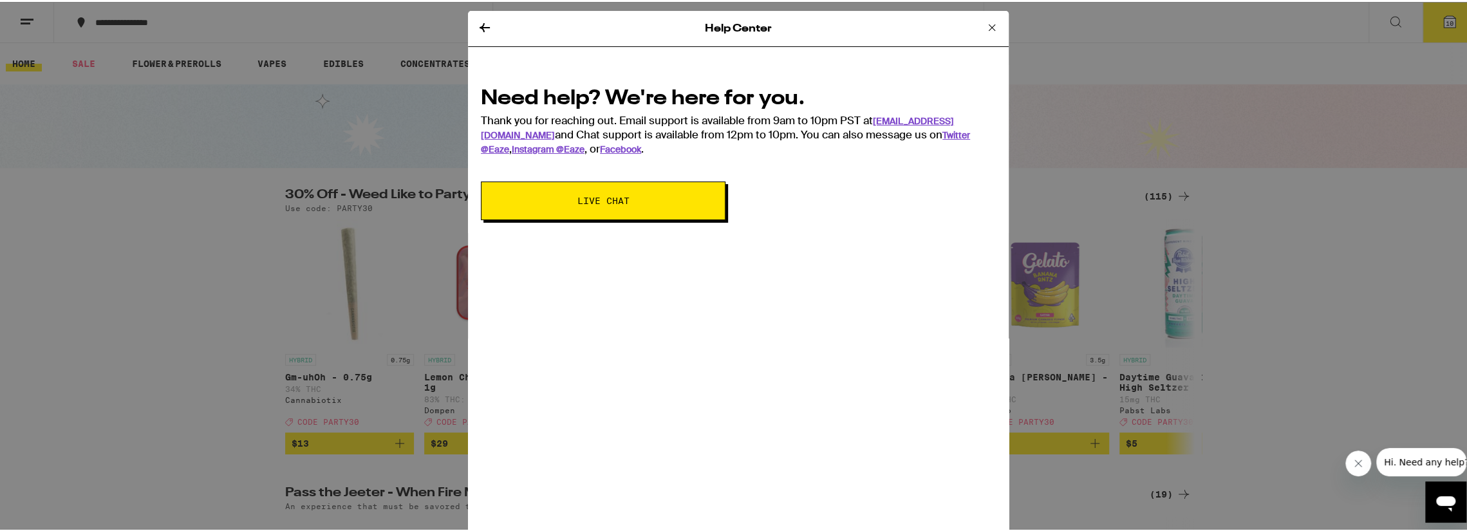
click at [563, 198] on span "Live Chat" at bounding box center [603, 198] width 140 height 9
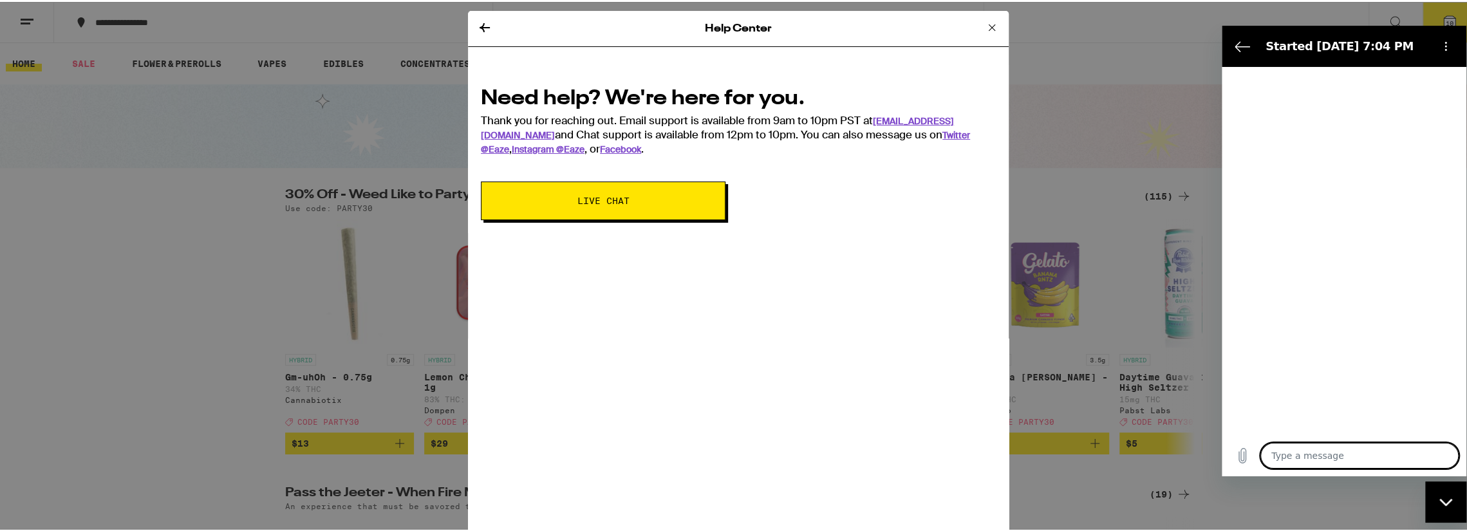
type textarea "x"
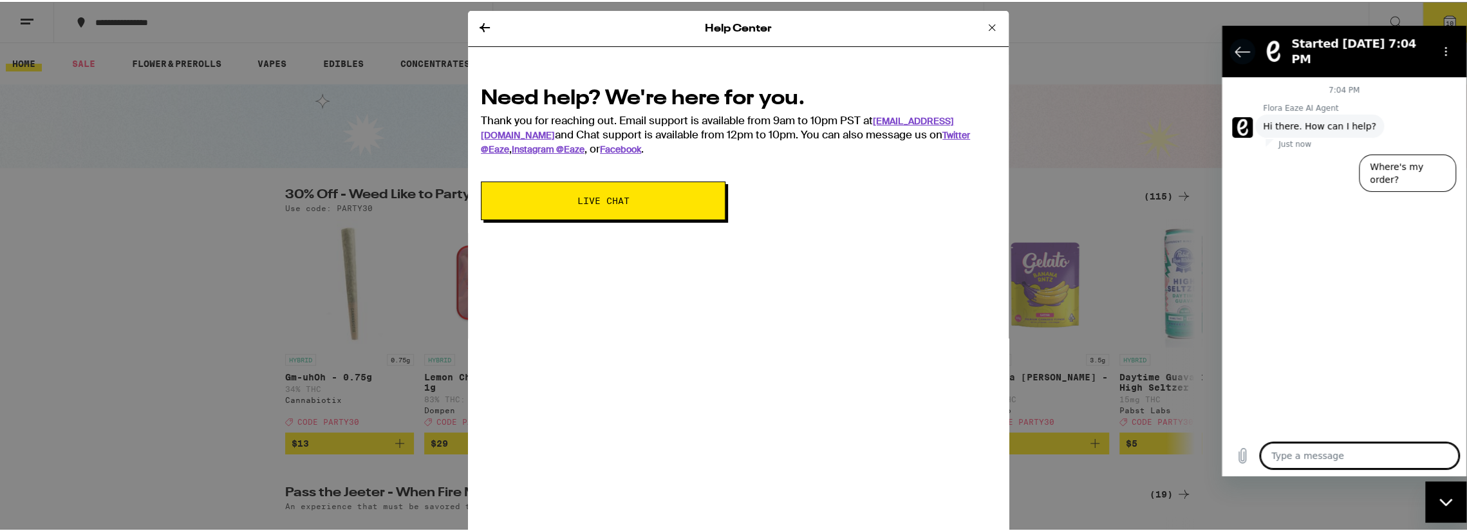
click at [1246, 49] on icon "Back to the conversation list" at bounding box center [1241, 50] width 15 height 15
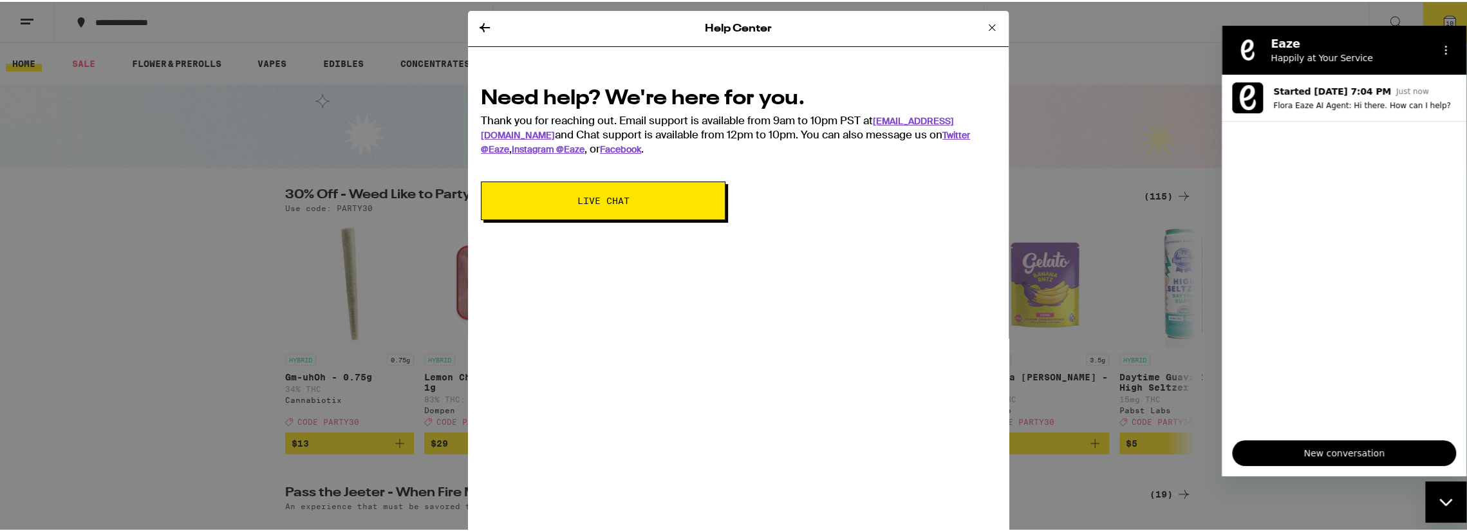
click at [1446, 497] on icon "Close messaging window" at bounding box center [1446, 501] width 14 height 8
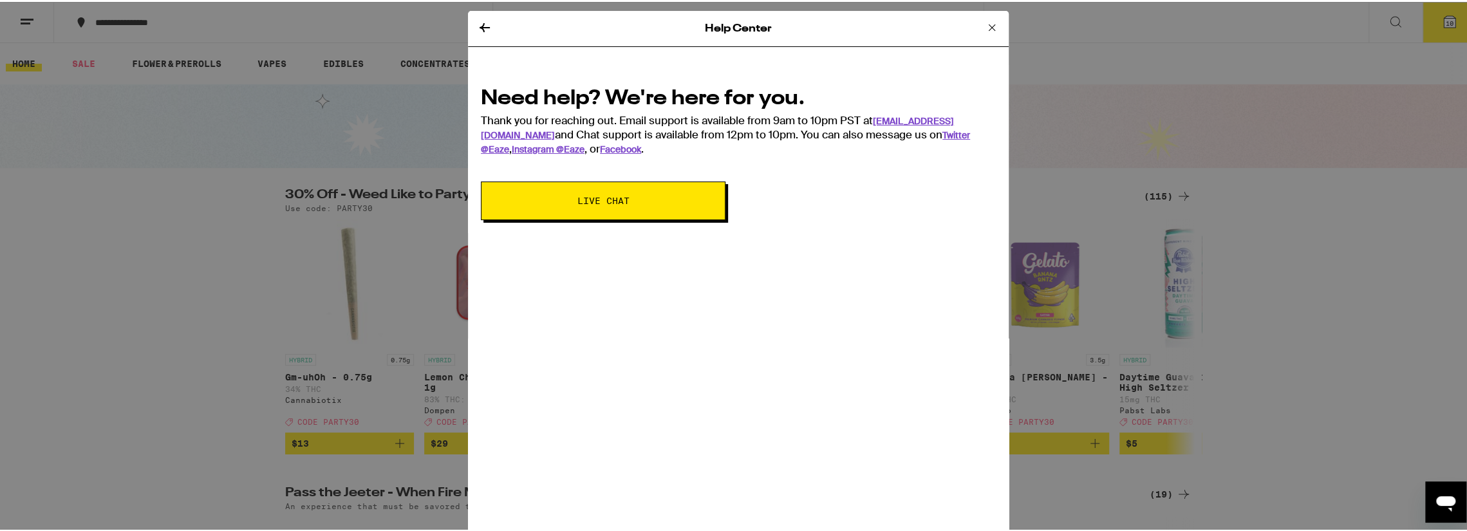
click at [984, 26] on icon at bounding box center [991, 25] width 15 height 15
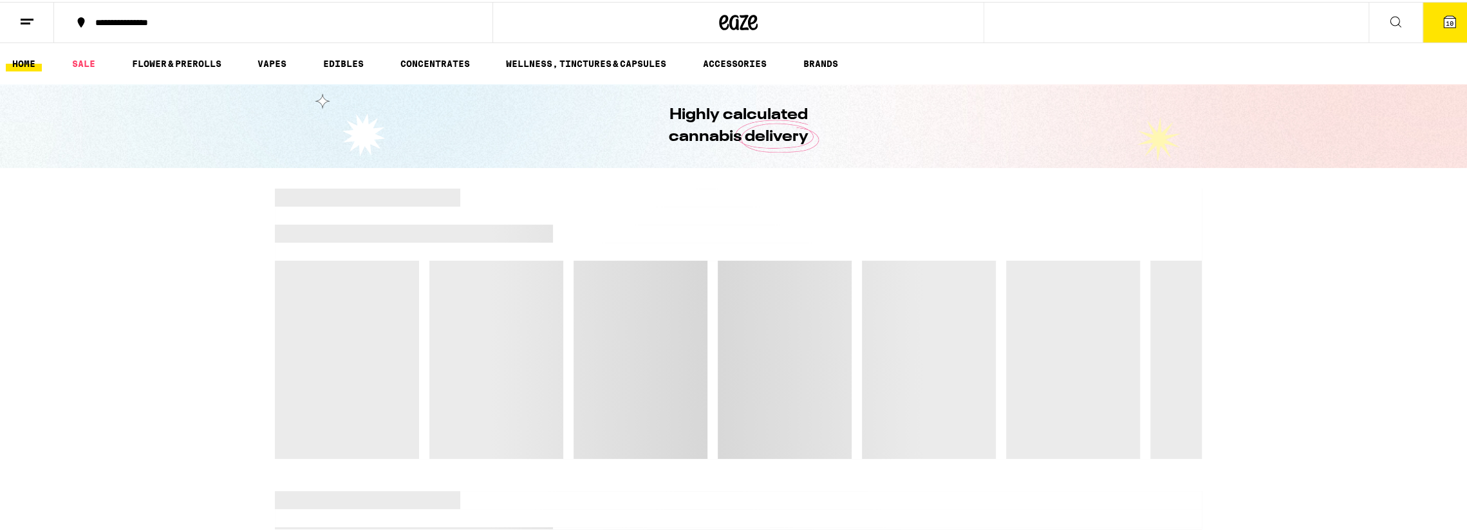
click at [1428, 17] on button "10" at bounding box center [1449, 21] width 54 height 40
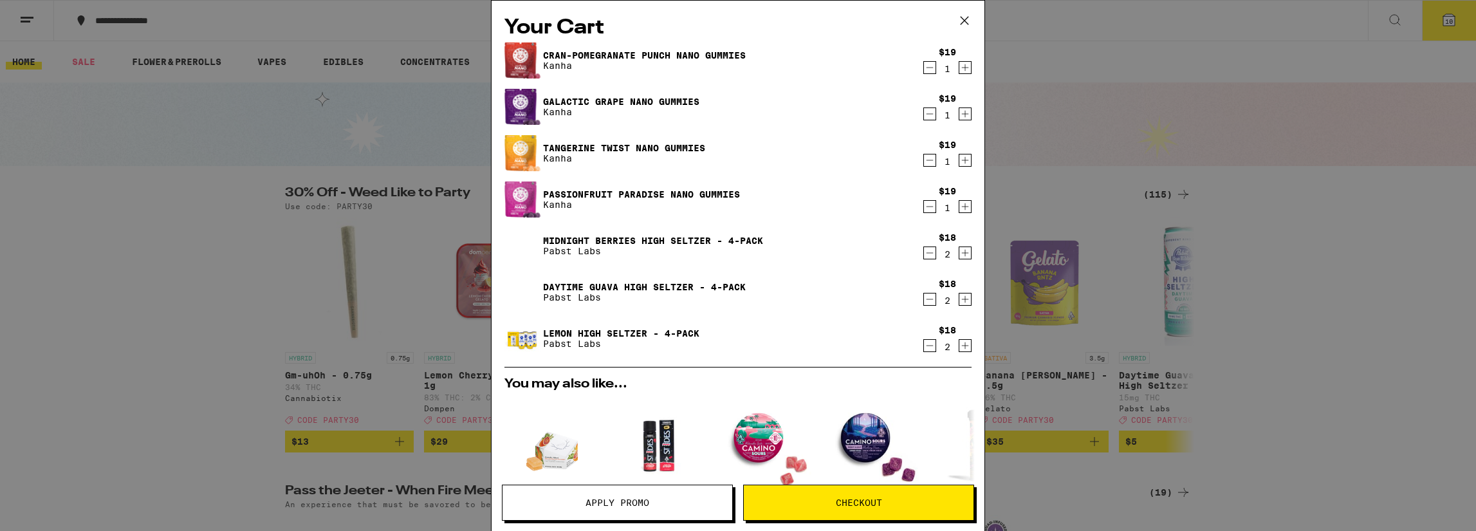
click at [619, 507] on span "Apply Promo" at bounding box center [618, 502] width 64 height 9
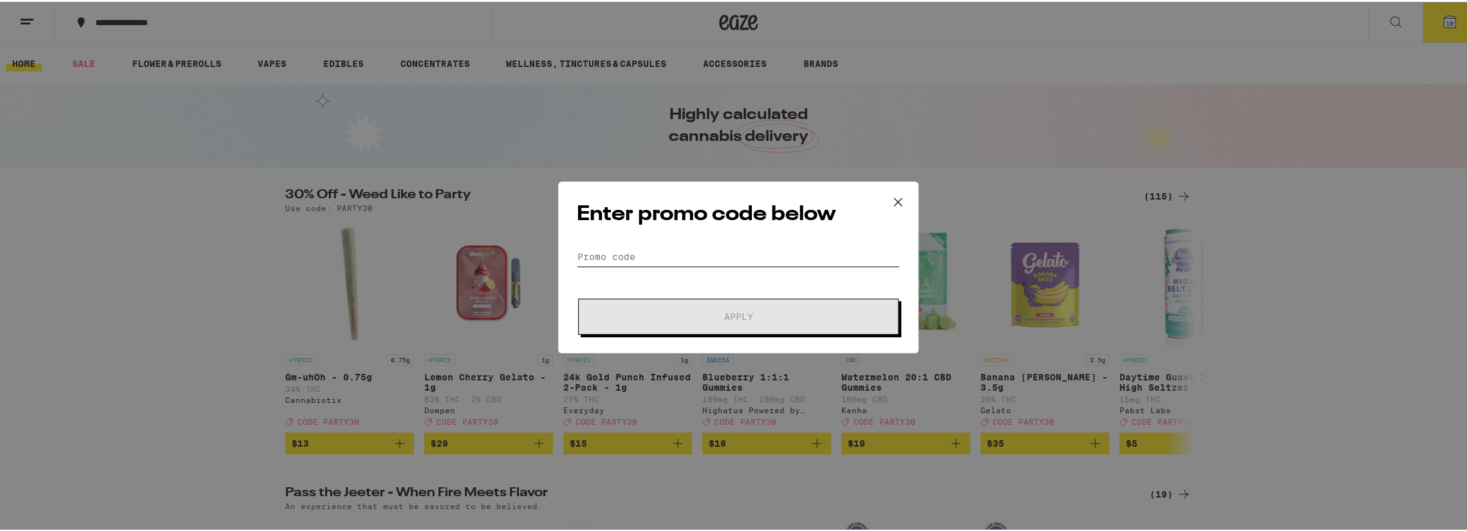
click at [591, 256] on input "Promo Code" at bounding box center [738, 254] width 323 height 19
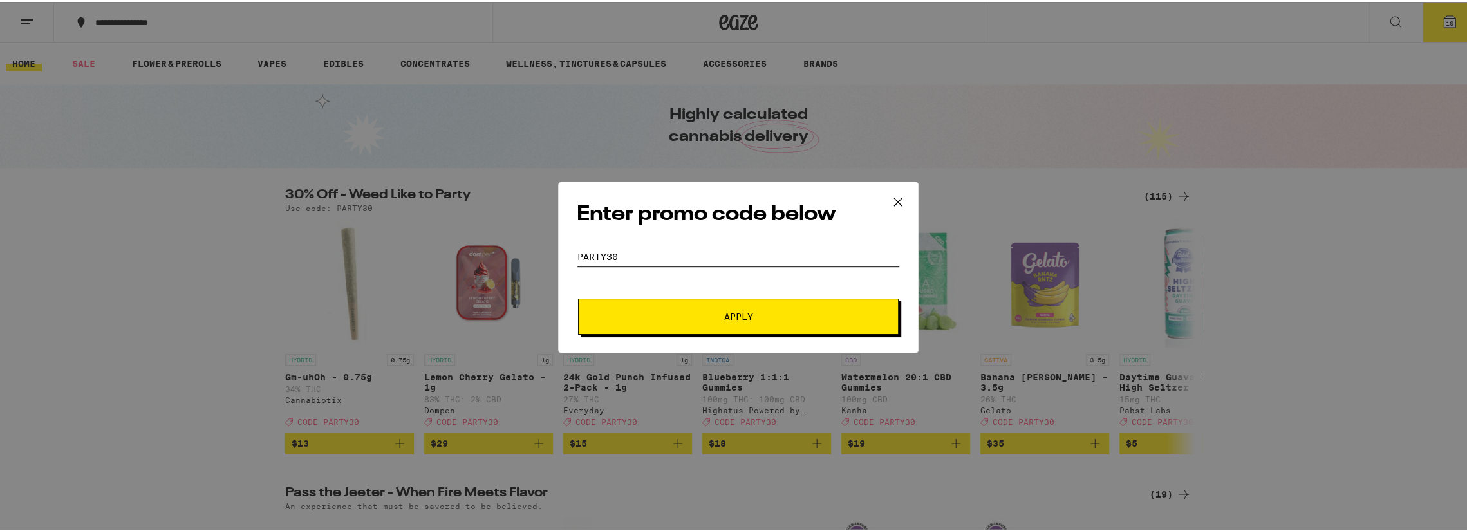
type input "PARTY30"
click at [683, 308] on button "Apply" at bounding box center [738, 315] width 320 height 36
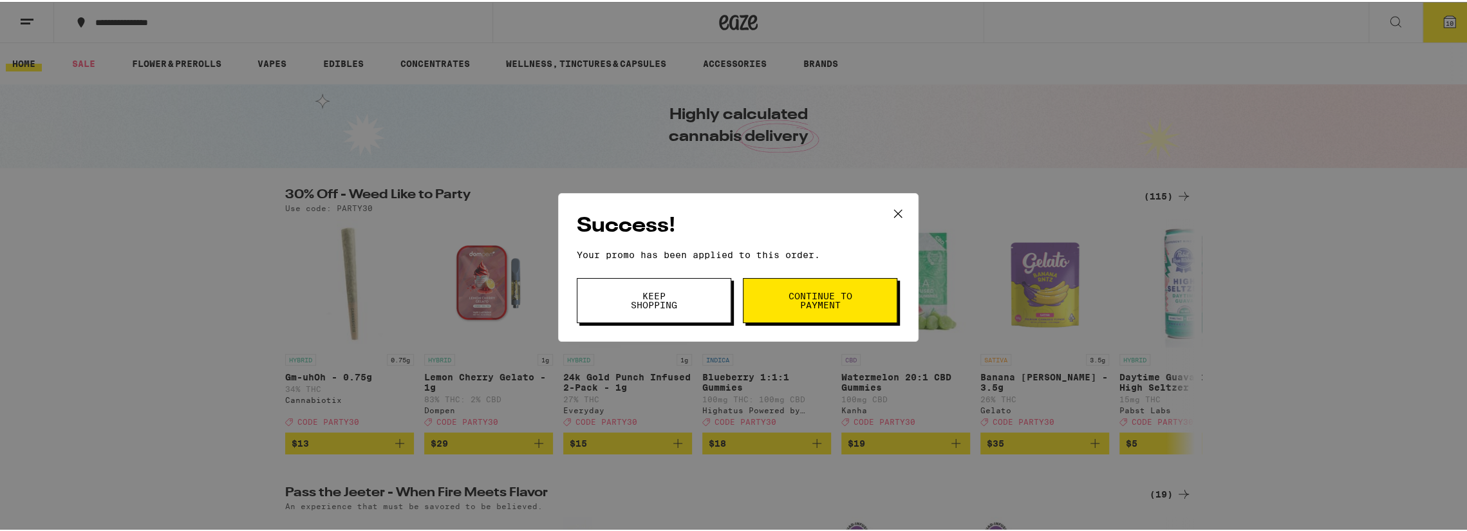
click at [778, 299] on button "Continue to payment" at bounding box center [820, 298] width 154 height 45
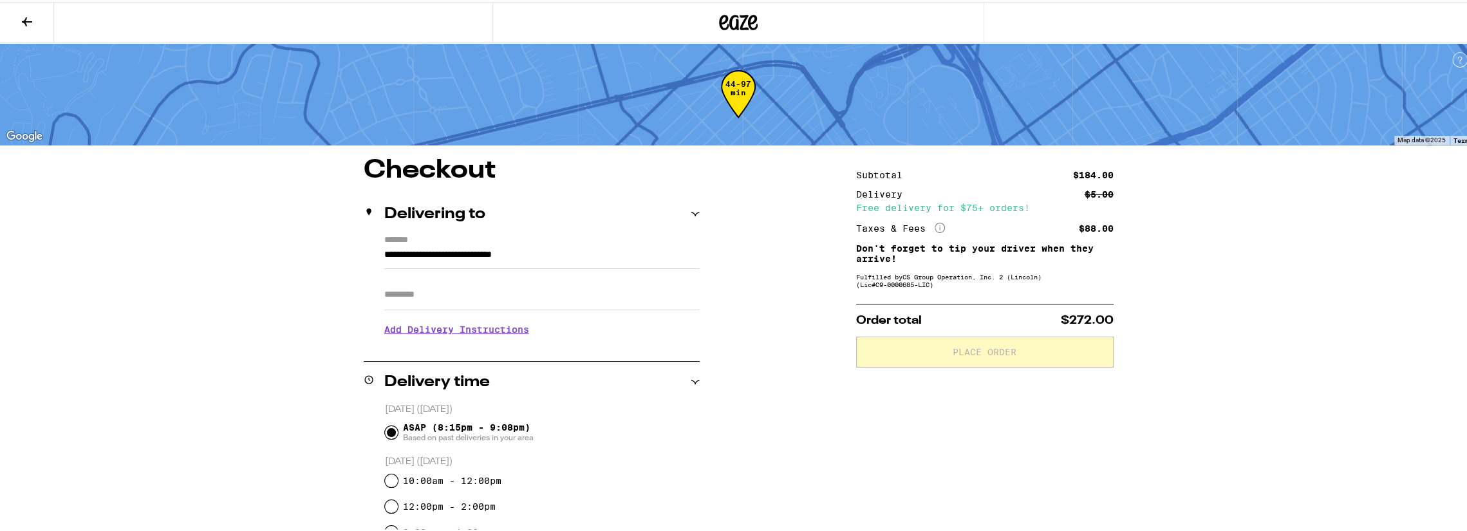
click at [441, 301] on input "Apt/Suite" at bounding box center [541, 292] width 315 height 31
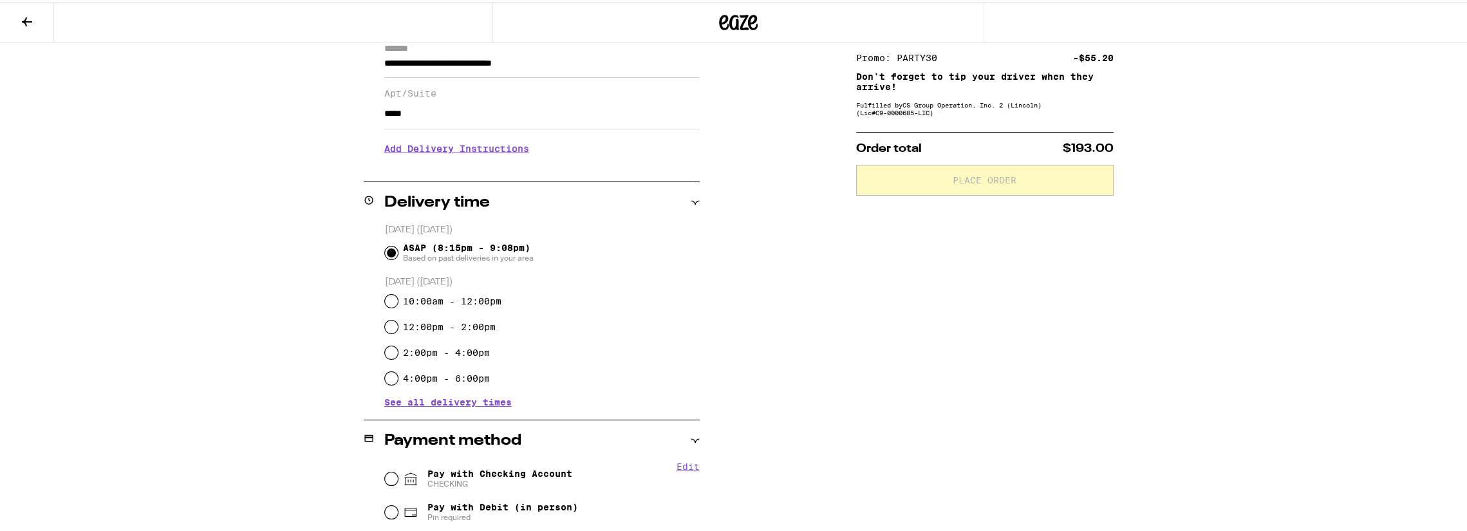
scroll to position [193, 0]
type input "*****"
click at [385, 474] on input "Pay with Checking Account CHECKING" at bounding box center [391, 474] width 13 height 13
radio input "true"
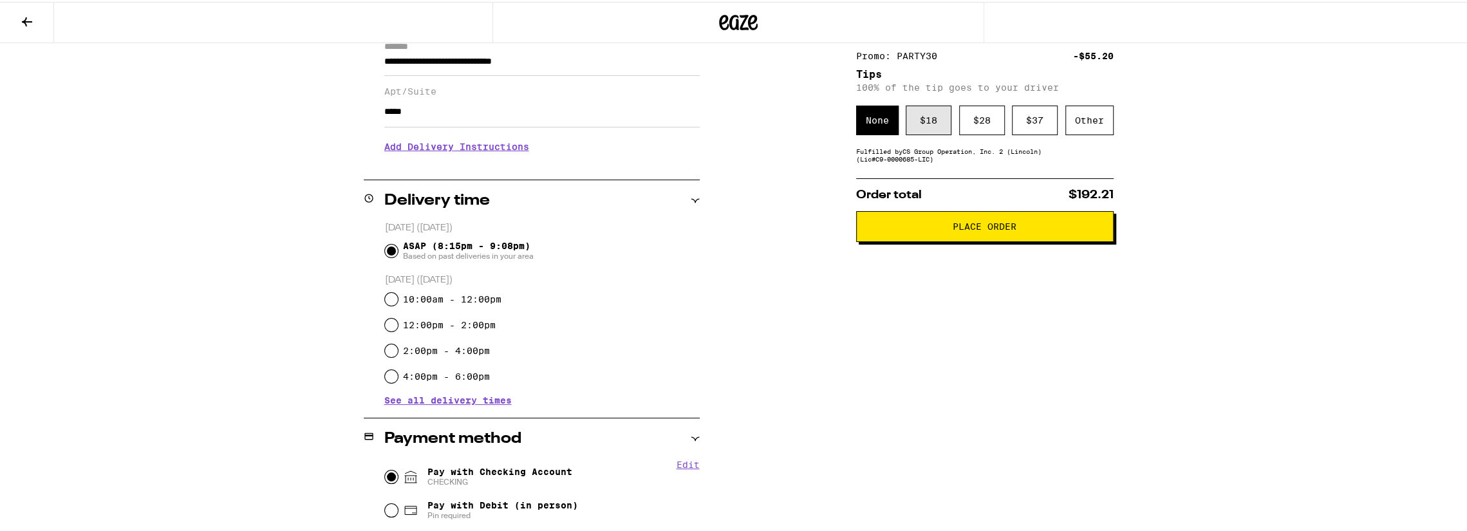
click at [913, 115] on div "$ 18" at bounding box center [928, 119] width 46 height 30
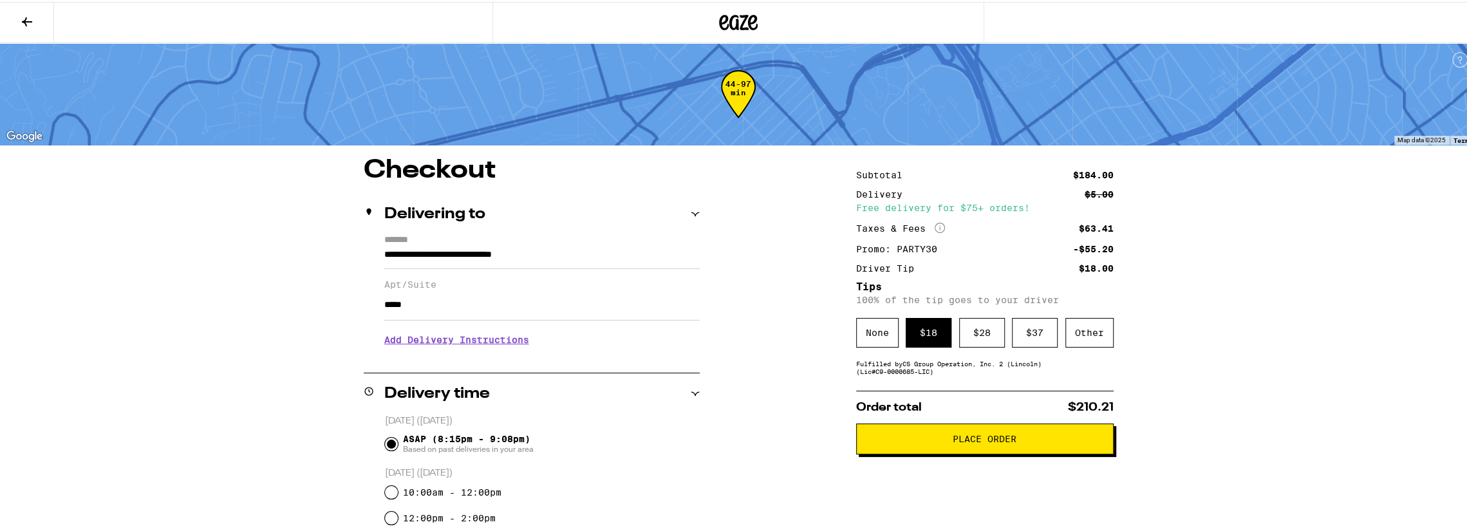
scroll to position [0, 0]
click at [972, 441] on span "Place Order" at bounding box center [984, 436] width 64 height 9
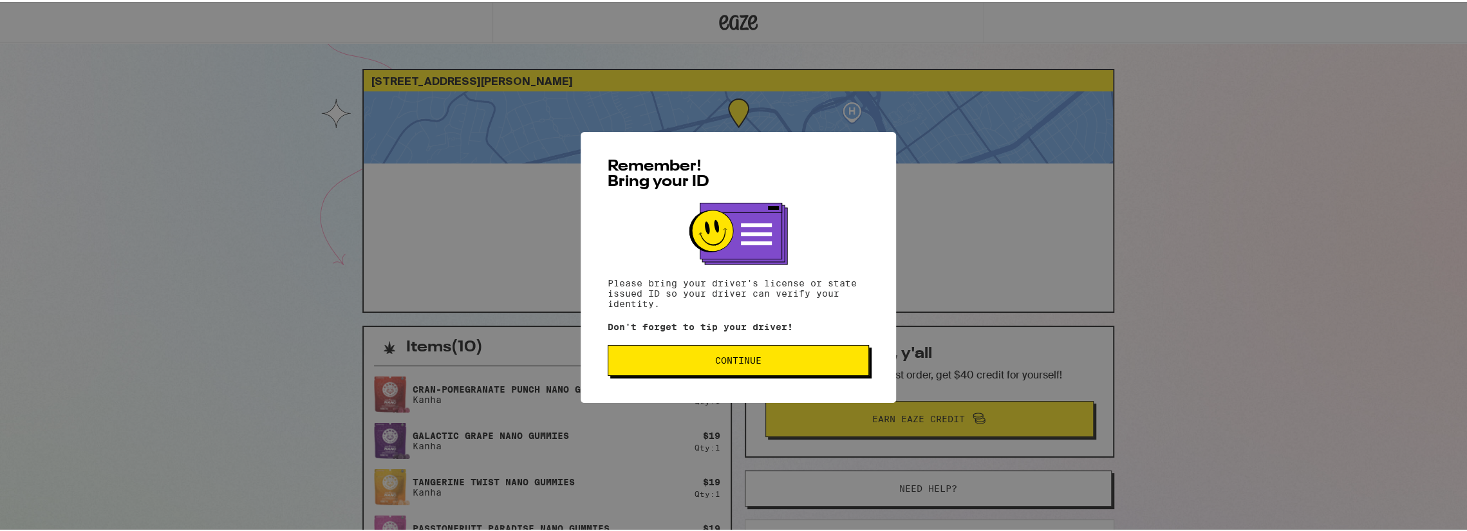
click at [743, 363] on span "Continue" at bounding box center [738, 358] width 46 height 9
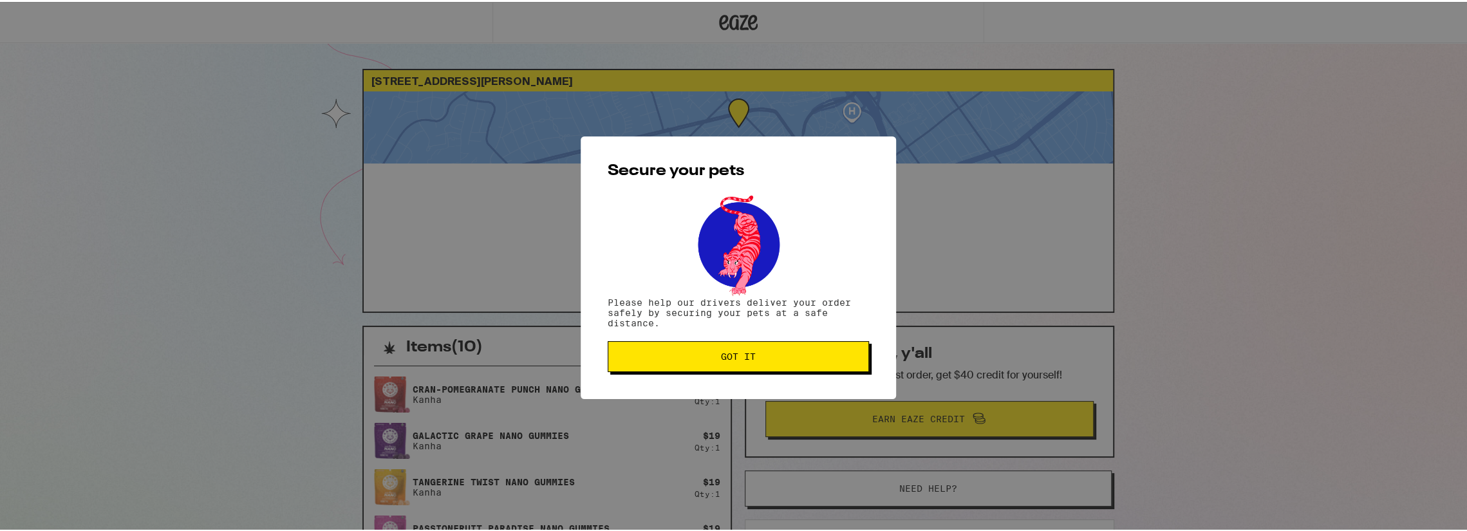
click at [743, 364] on button "Got it" at bounding box center [737, 354] width 261 height 31
